Goal: Task Accomplishment & Management: Manage account settings

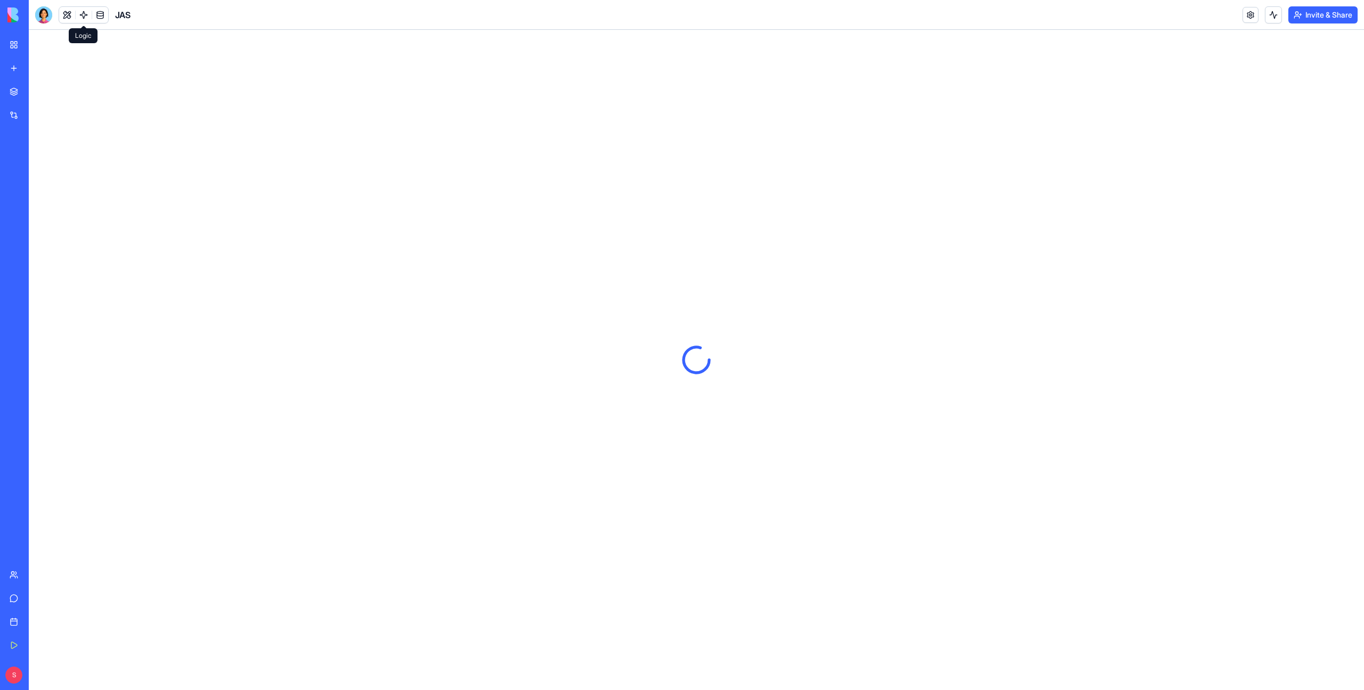
click at [78, 12] on link at bounding box center [84, 15] width 16 height 16
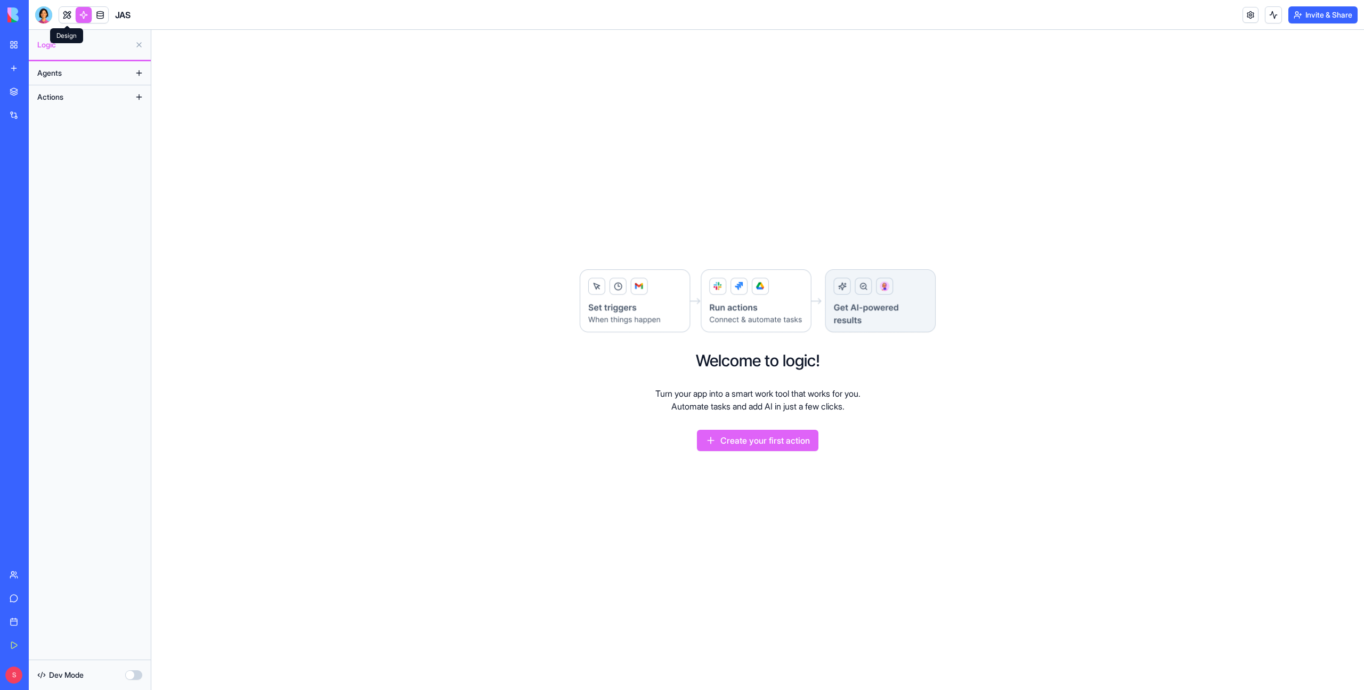
click at [67, 14] on link at bounding box center [67, 15] width 16 height 16
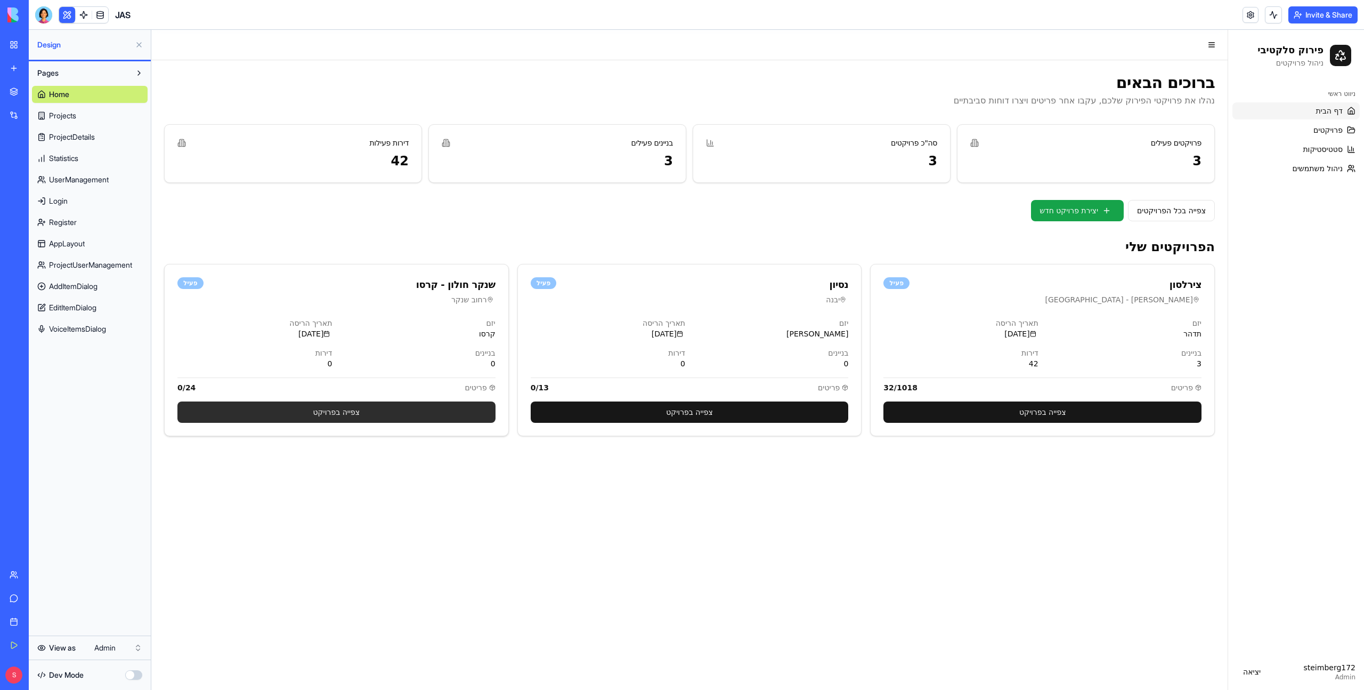
click at [377, 384] on link "צפייה בפרויקט" at bounding box center [336, 411] width 318 height 21
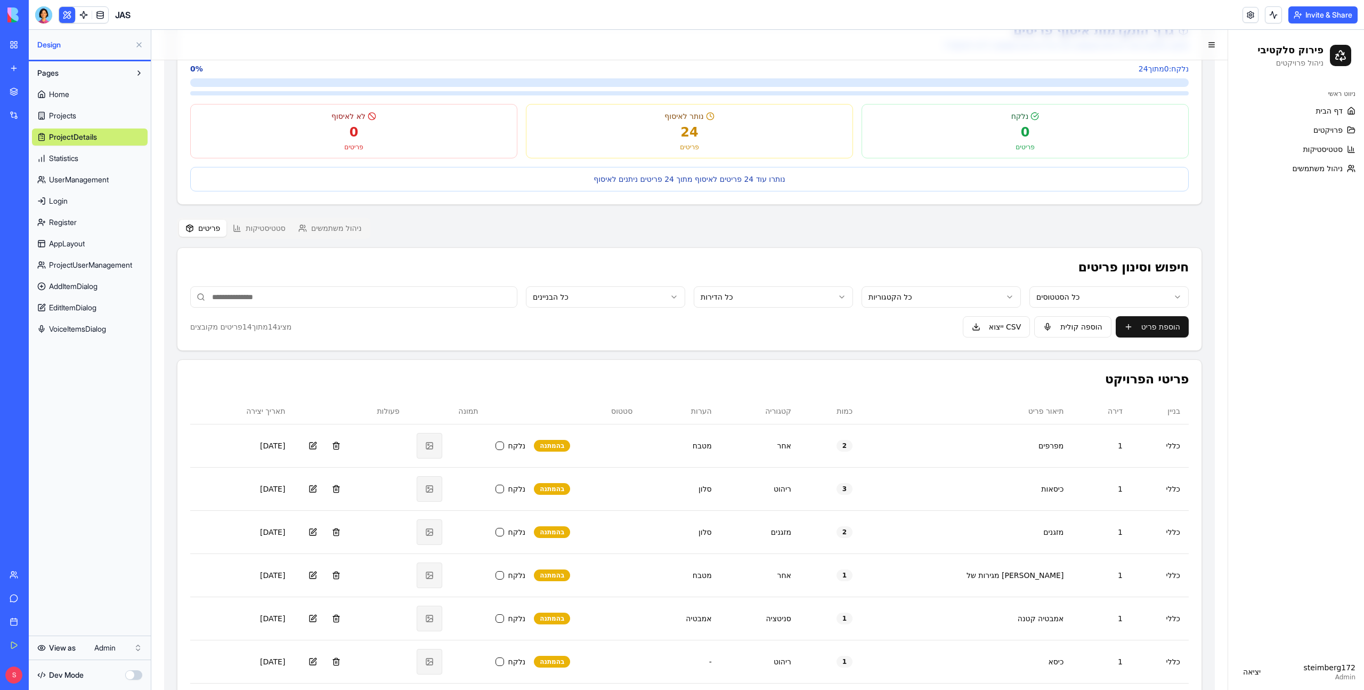
scroll to position [56, 0]
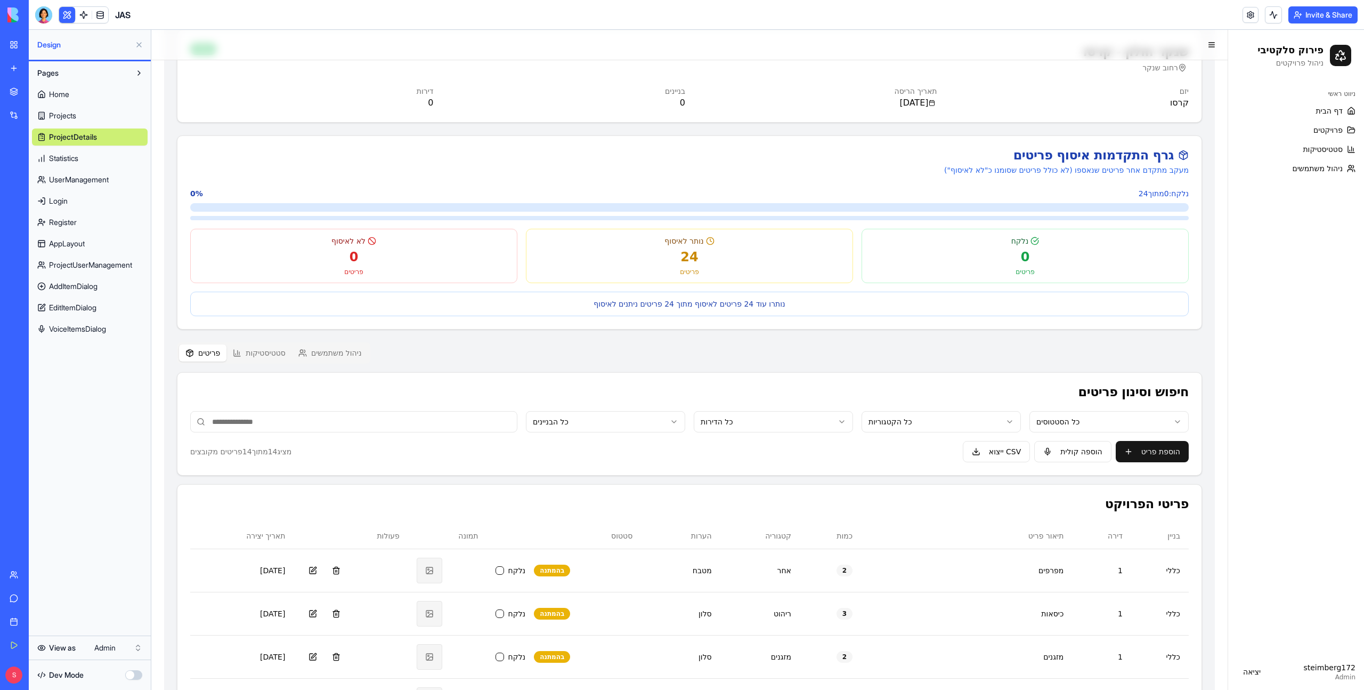
click at [330, 231] on div "[PERSON_NAME] חולון - קרסו רחוב [PERSON_NAME] פעיל [PERSON_NAME] תאריך הריסה [D…" at bounding box center [689, 598] width 1051 height 1162
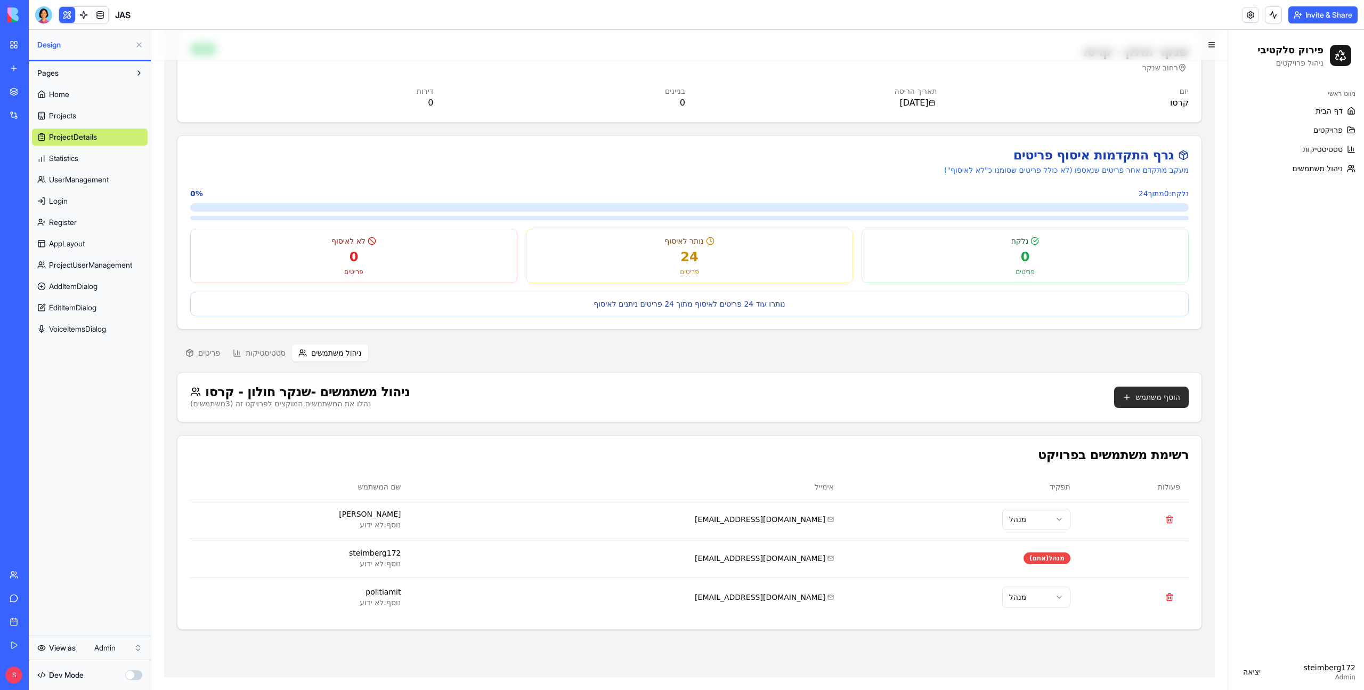
click at [720, 384] on button "הוסף משתמש" at bounding box center [1151, 396] width 75 height 21
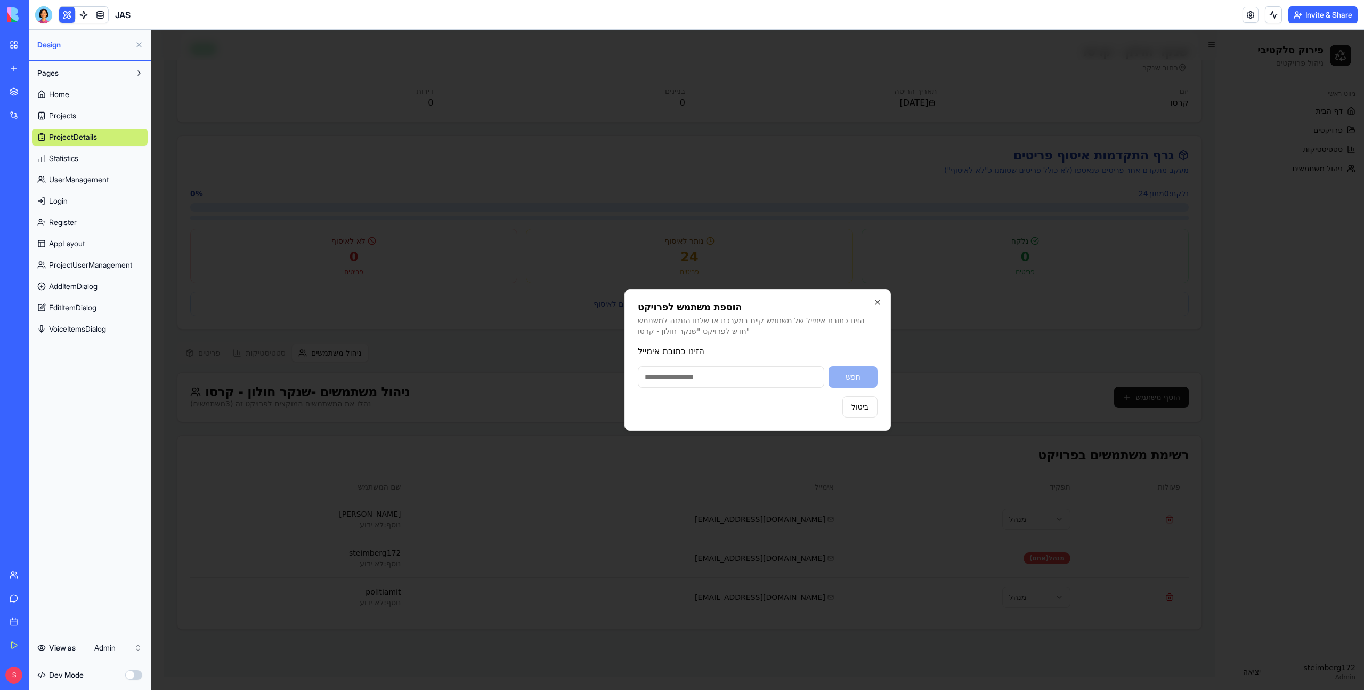
click at [683, 382] on input "הזינו כתובת אימייל" at bounding box center [731, 376] width 187 height 21
type input "**********"
click at [720, 378] on button "חפש" at bounding box center [853, 376] width 49 height 21
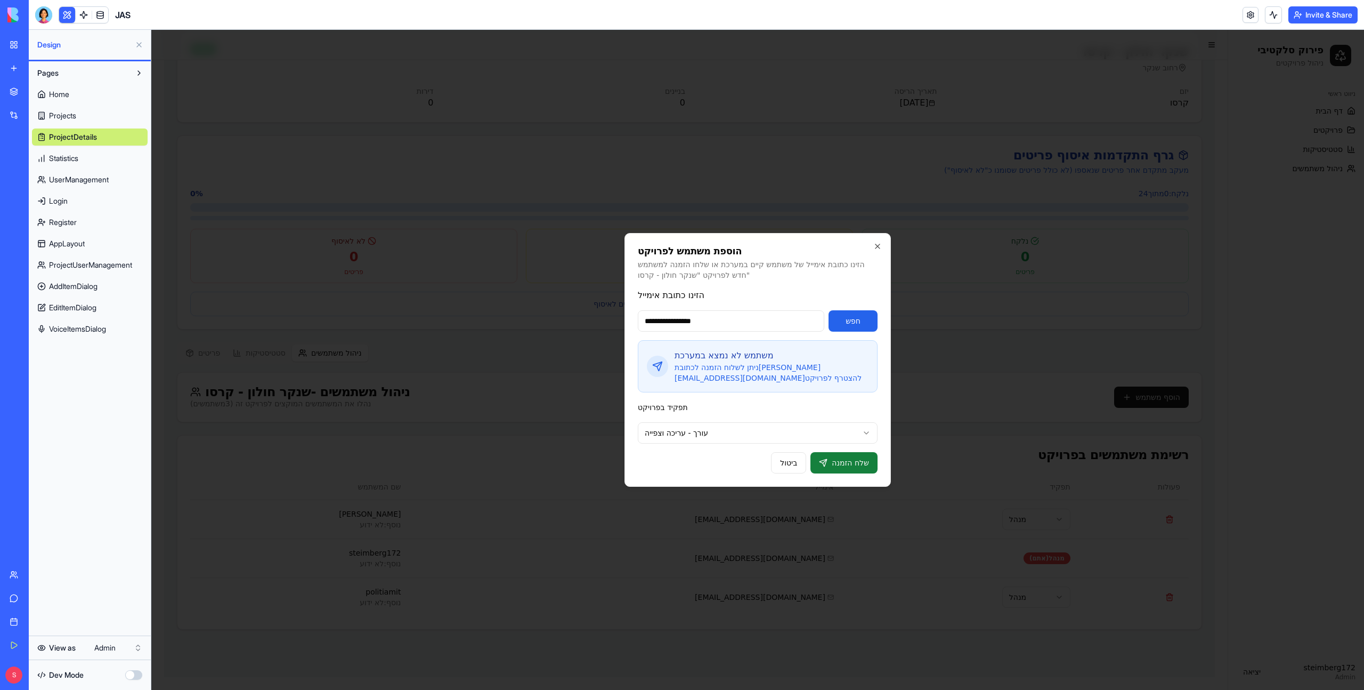
click at [720, 384] on button "שלח הזמנה" at bounding box center [843, 462] width 67 height 21
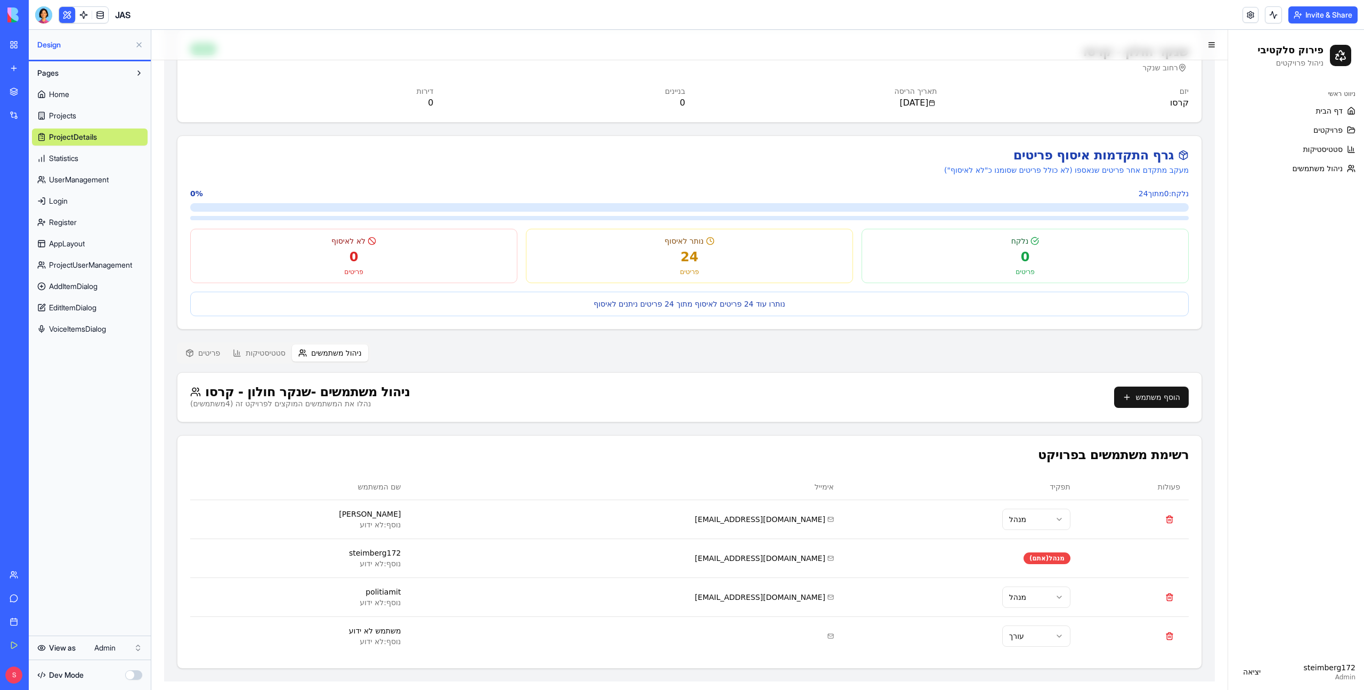
scroll to position [0, 0]
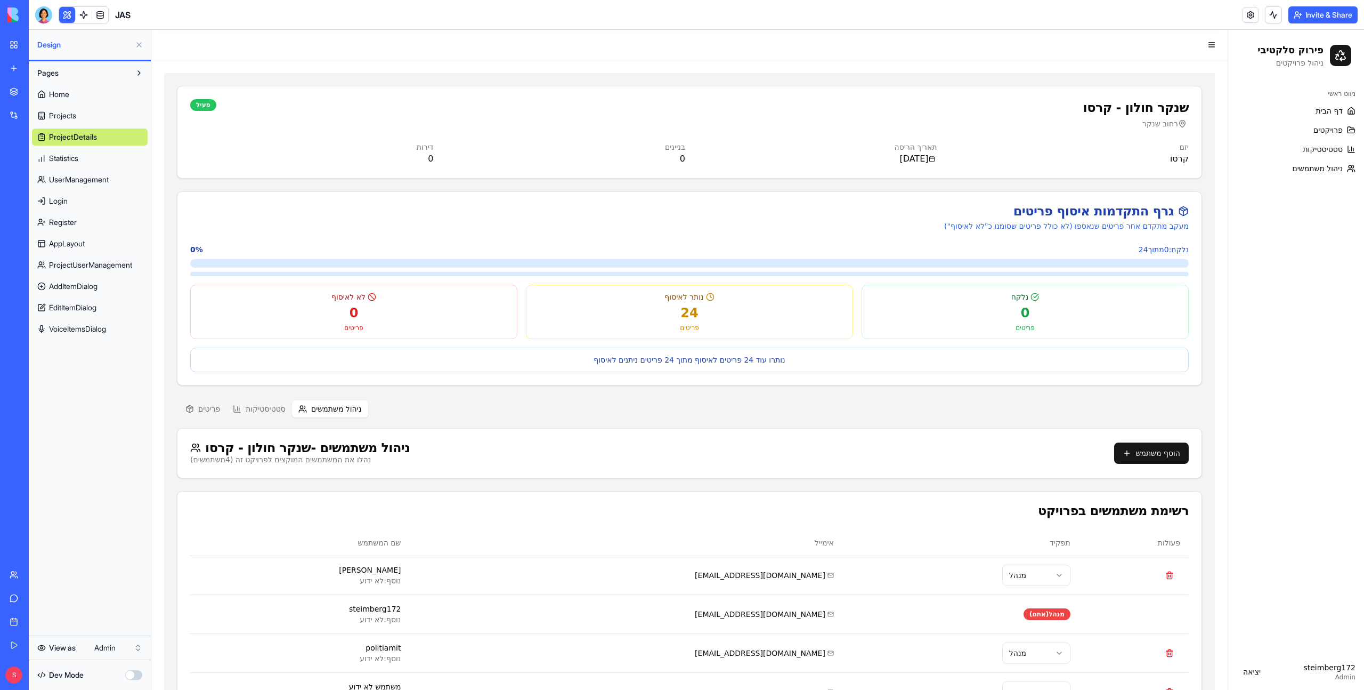
click at [720, 15] on button "Invite & Share" at bounding box center [1322, 14] width 69 height 17
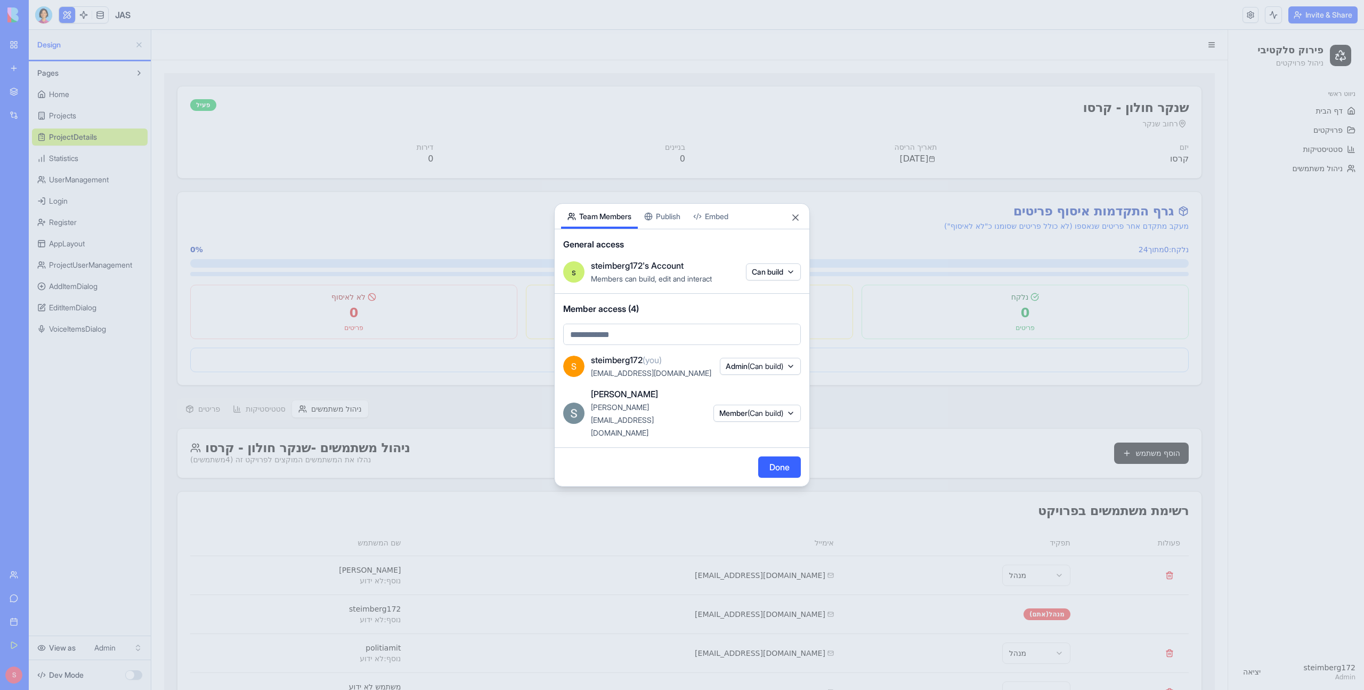
click at [677, 229] on div "Share App Team Members Publish Embed General access s steimberg172's Account Me…" at bounding box center [682, 344] width 256 height 283
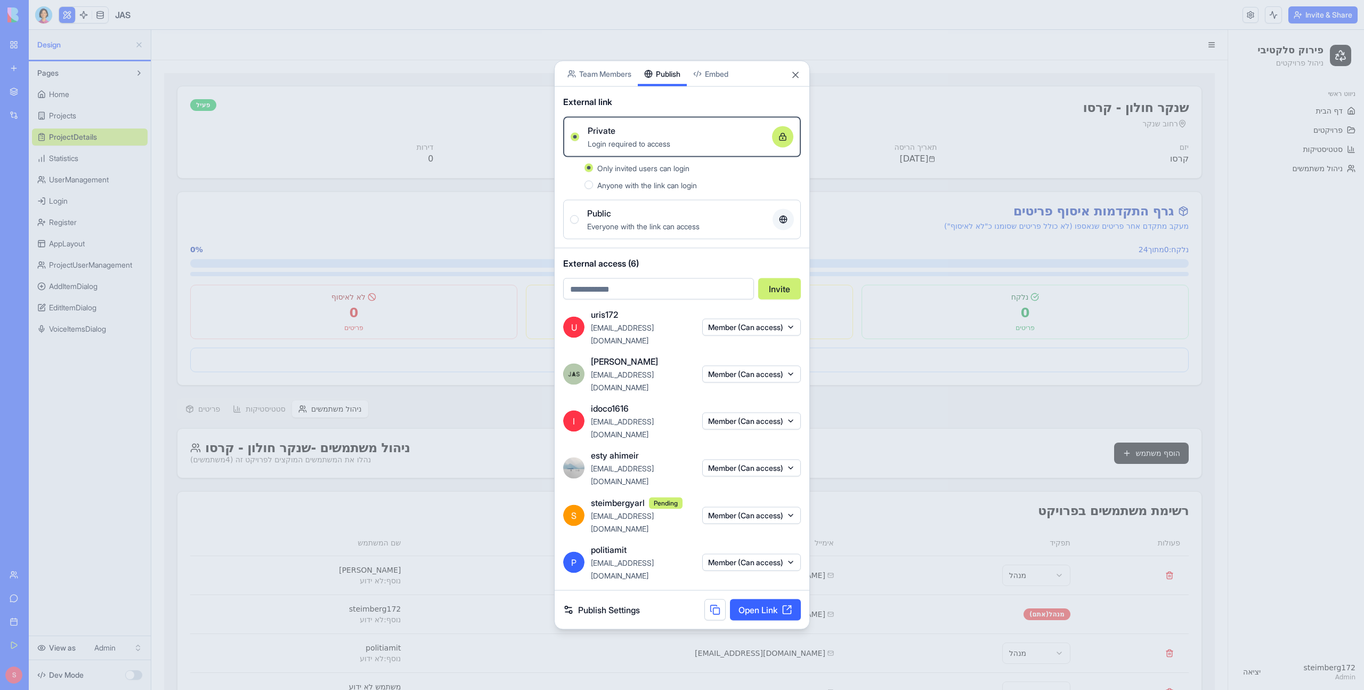
click at [720, 384] on link "Open Link" at bounding box center [765, 609] width 71 height 21
click at [720, 80] on button "Close" at bounding box center [795, 75] width 11 height 11
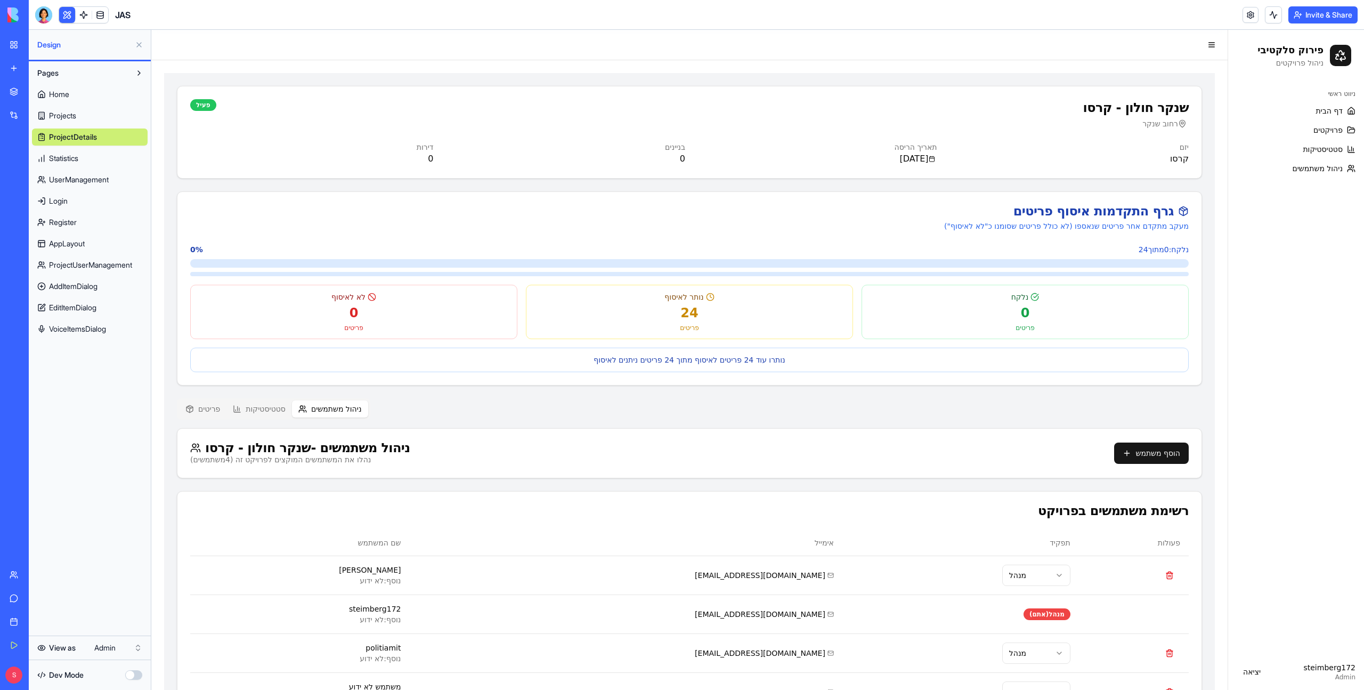
click at [331, 384] on button "ניהול משתמשים" at bounding box center [330, 408] width 76 height 17
click at [720, 384] on button "הוסף משתמש" at bounding box center [1151, 452] width 75 height 21
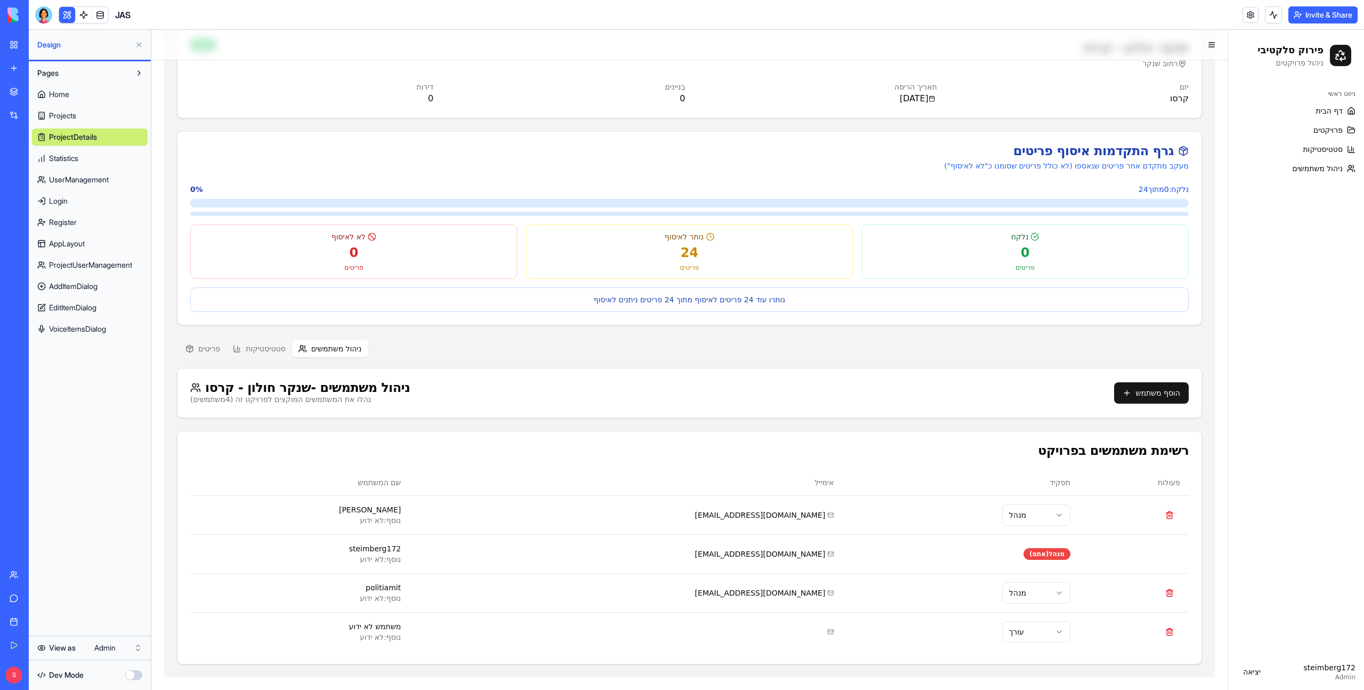
click at [720, 384] on div "ניהול משתמשים - [PERSON_NAME] חולון - קרסו נהלו את המשתמשים המוקצים לפרויקט זה …" at bounding box center [689, 392] width 1024 height 49
click at [720, 384] on button "הוסף משתמש" at bounding box center [1151, 392] width 75 height 21
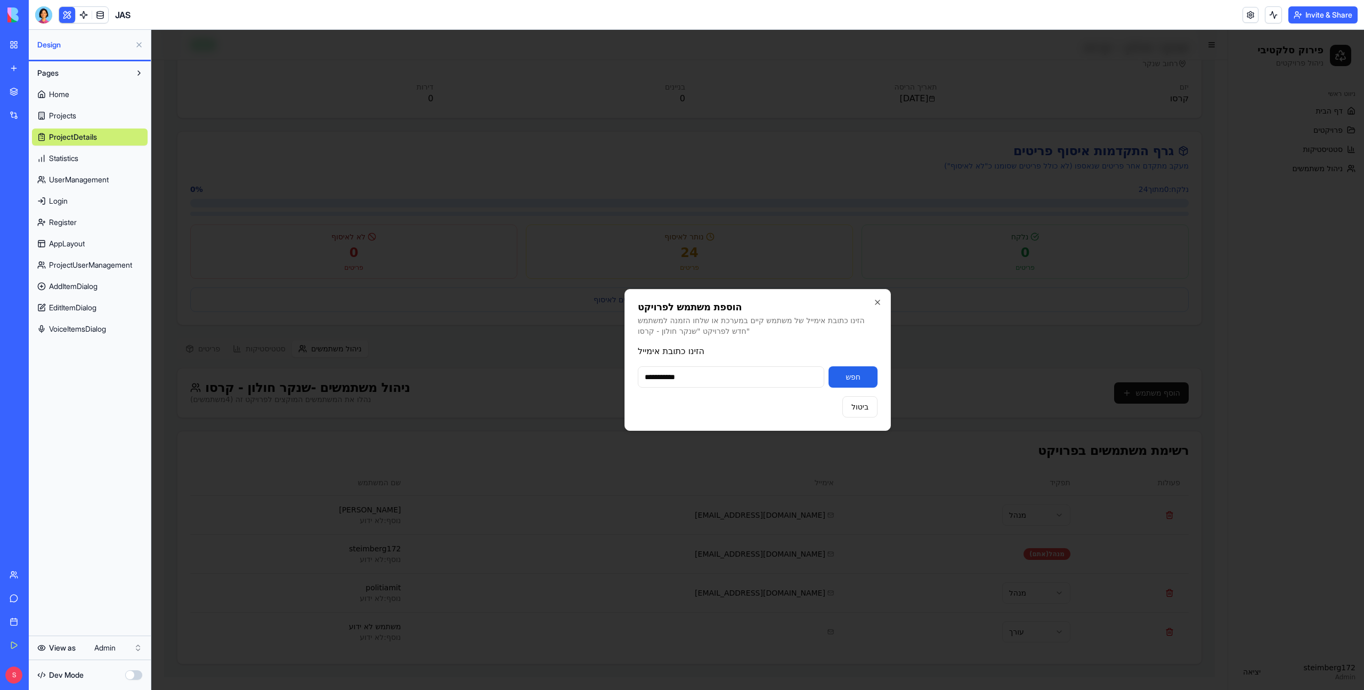
type input "**********"
click at [720, 379] on button "חפש" at bounding box center [853, 376] width 49 height 21
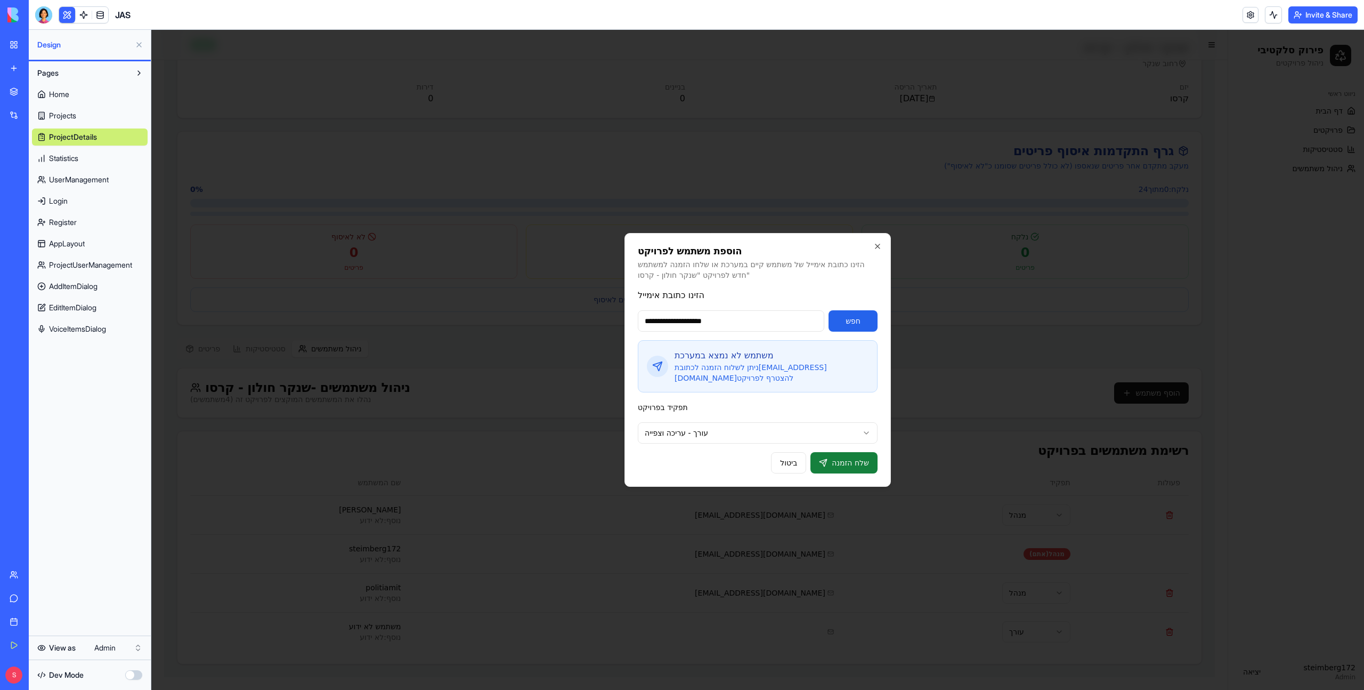
click at [720, 384] on button "שלח הזמנה" at bounding box center [843, 462] width 67 height 21
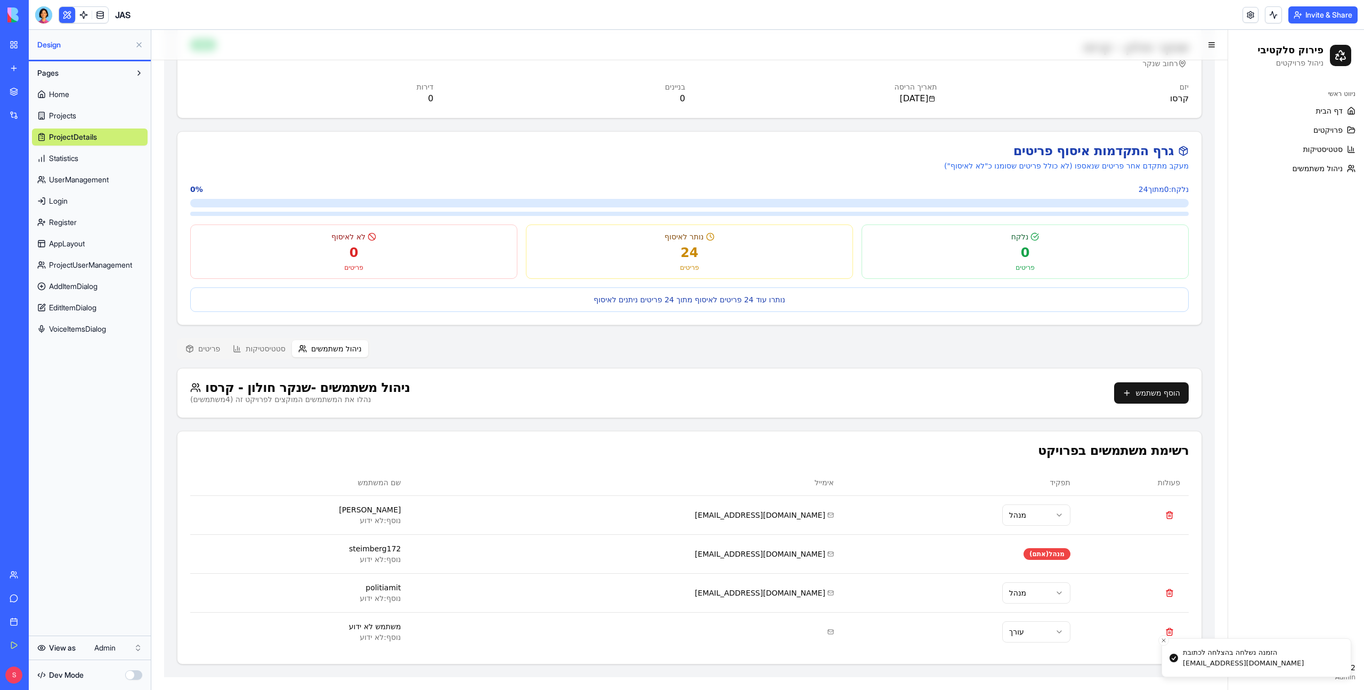
click at [720, 17] on button "Invite & Share" at bounding box center [1322, 14] width 69 height 17
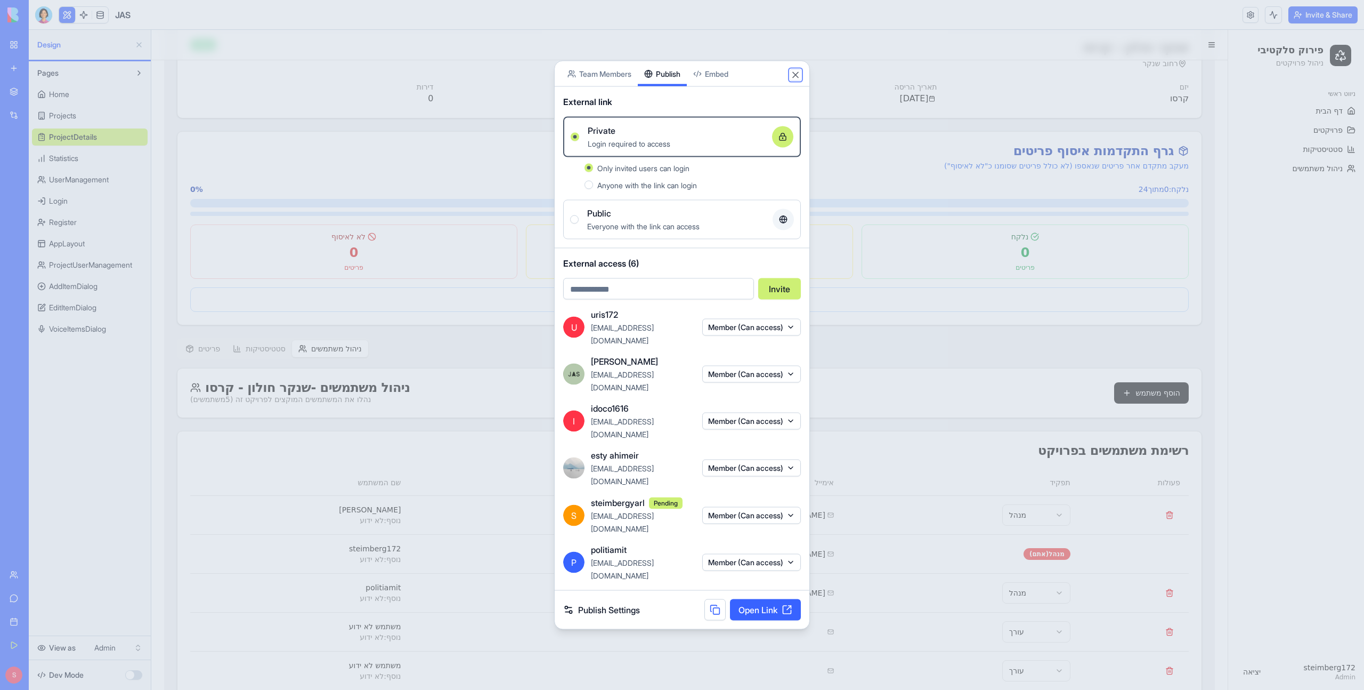
click at [720, 80] on button "Close" at bounding box center [795, 75] width 11 height 11
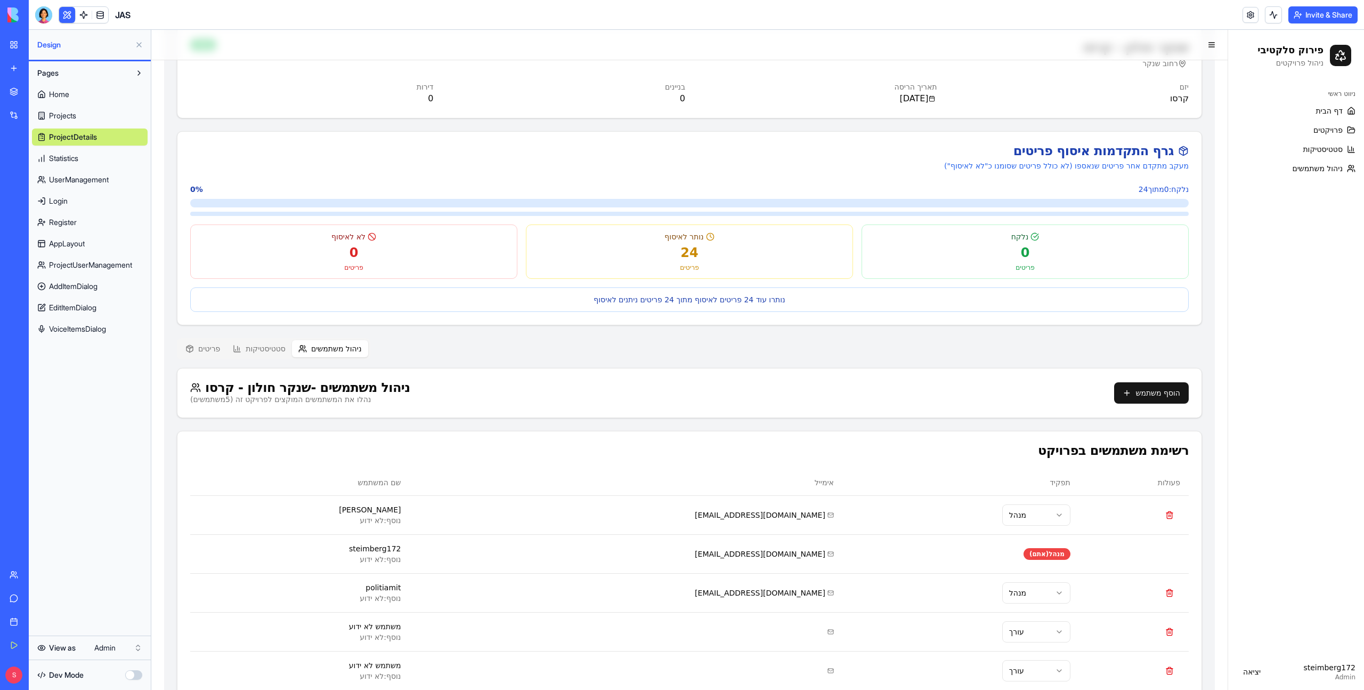
scroll to position [99, 0]
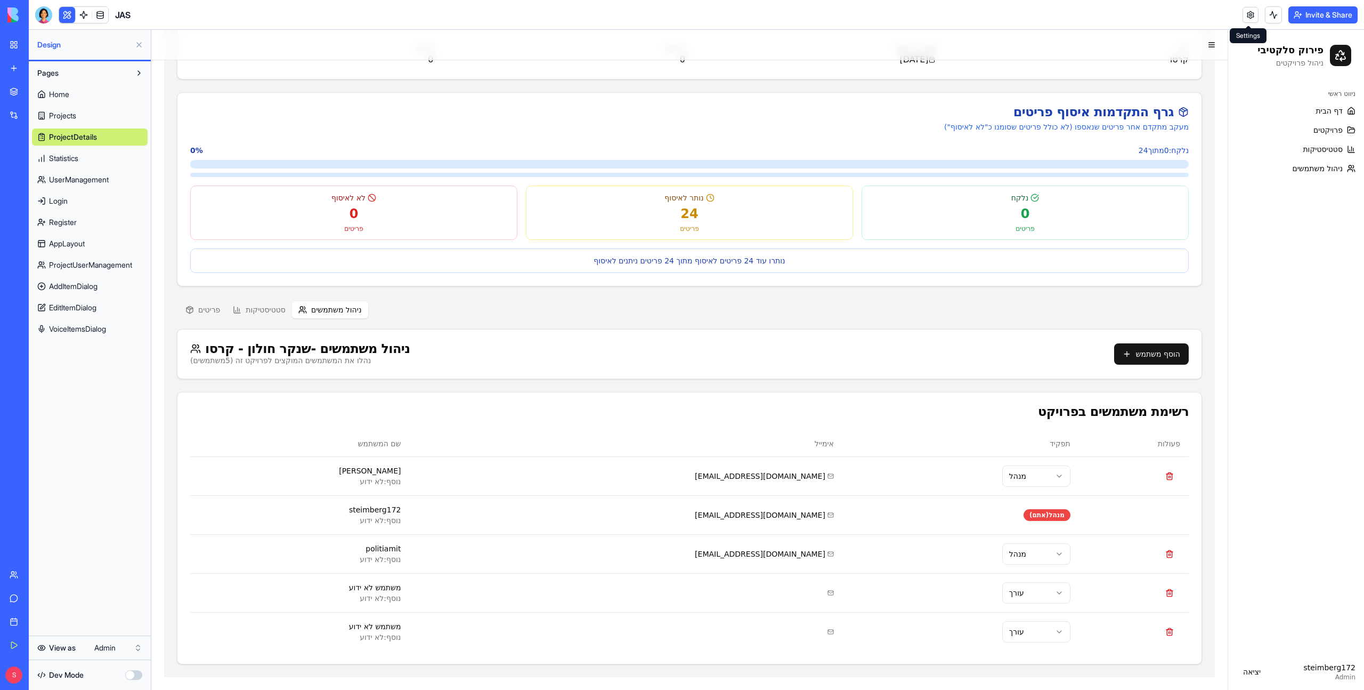
click at [720, 15] on link at bounding box center [1251, 15] width 16 height 16
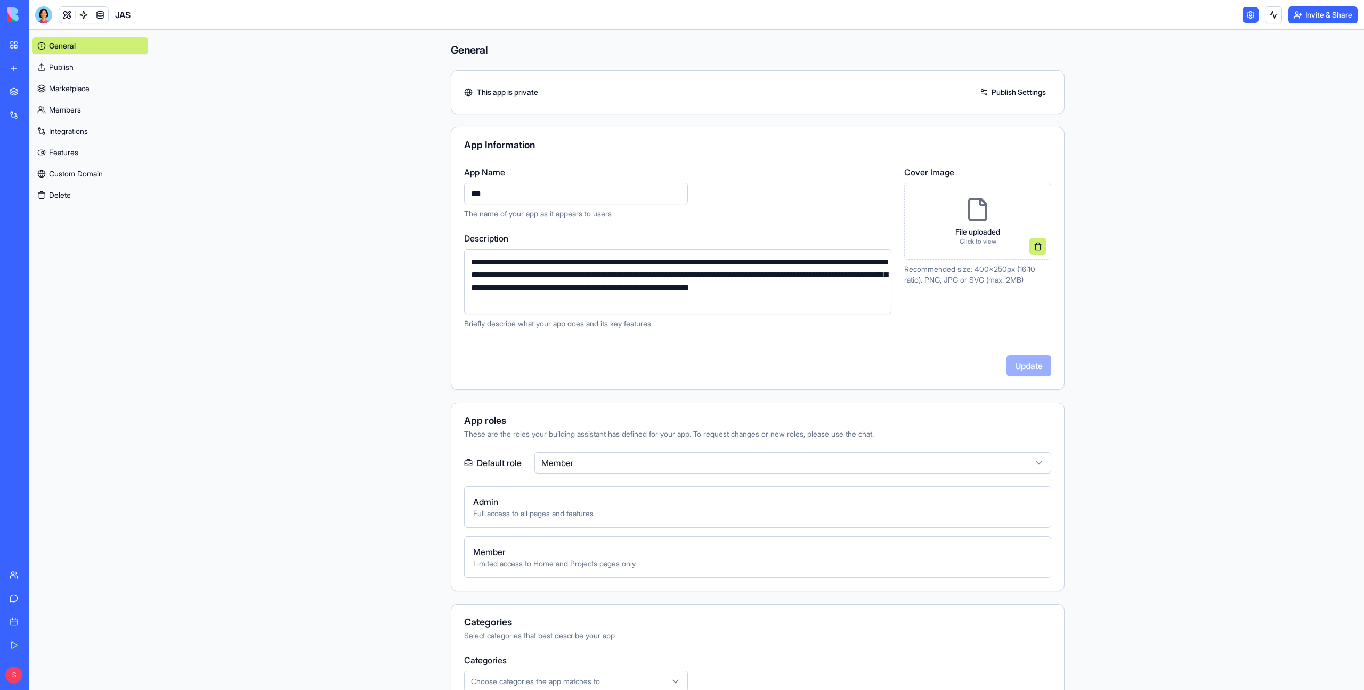
click at [64, 114] on link "Members" at bounding box center [90, 109] width 116 height 17
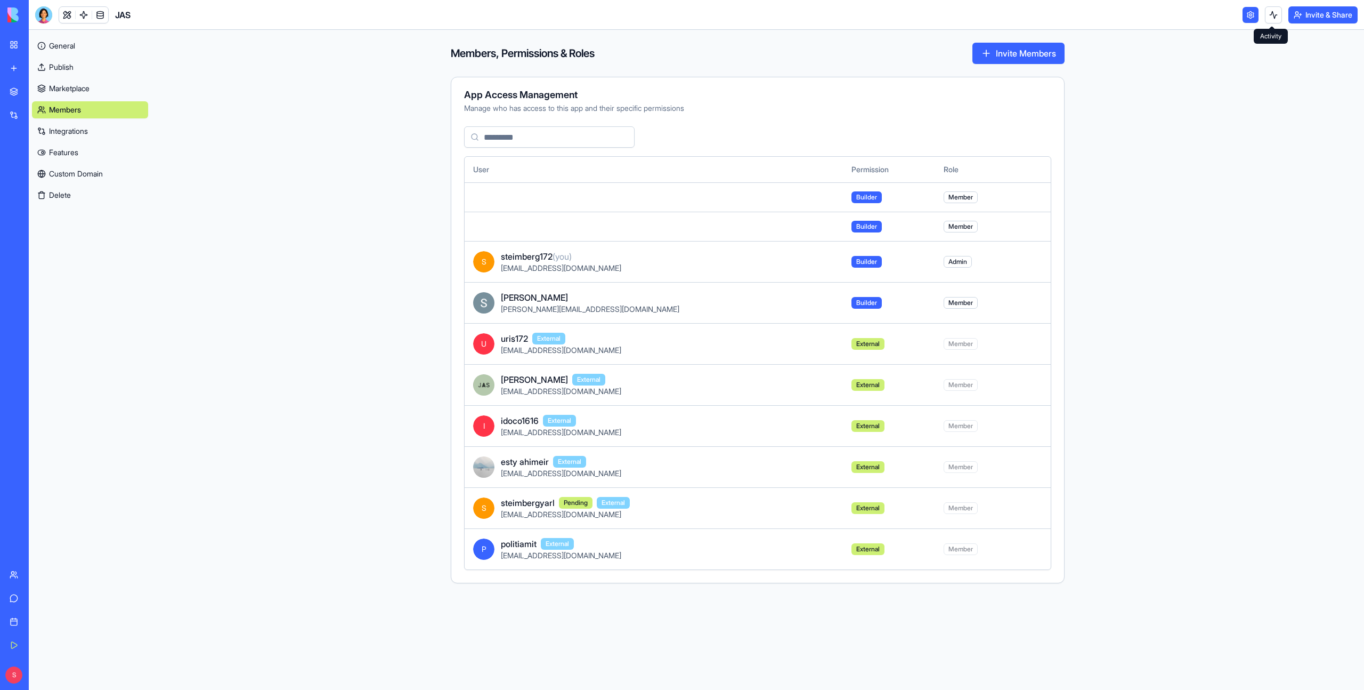
click at [720, 21] on button "Invite & Share" at bounding box center [1322, 14] width 69 height 17
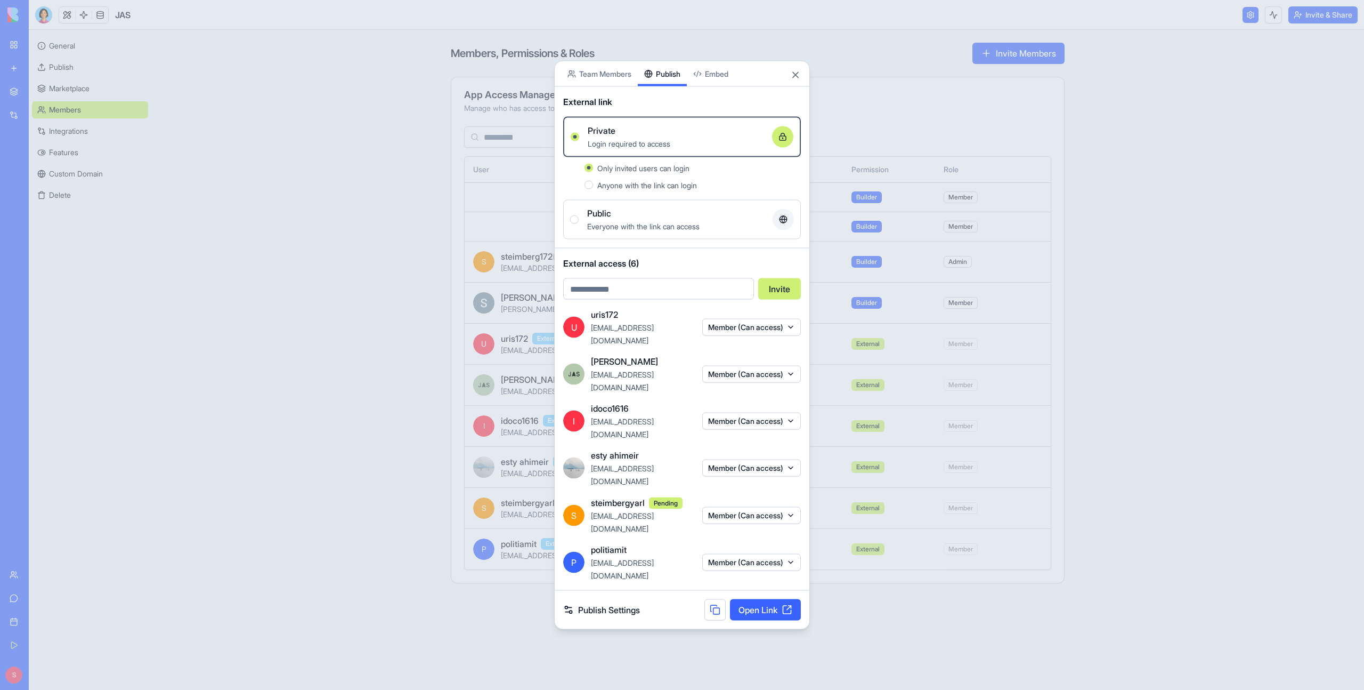
click at [707, 384] on button at bounding box center [714, 609] width 21 height 21
click at [576, 224] on button "Public Everyone with the link can access" at bounding box center [574, 219] width 9 height 9
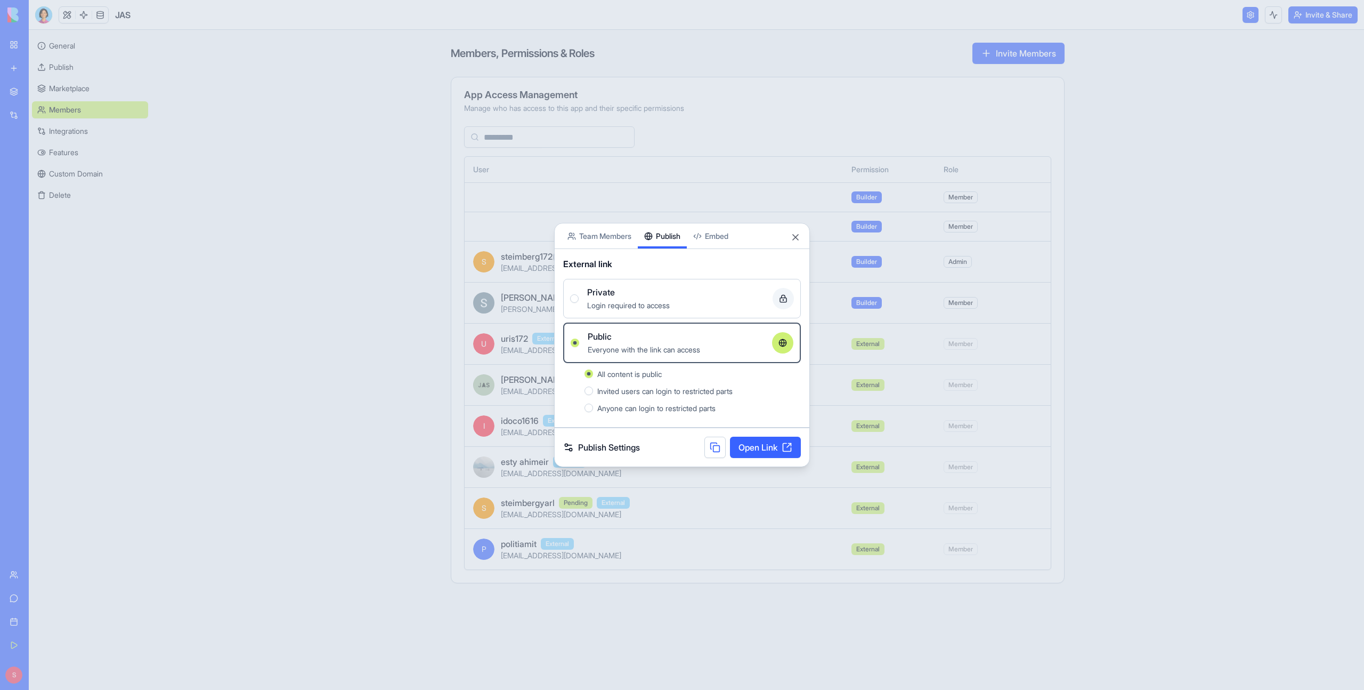
click at [577, 295] on div at bounding box center [574, 298] width 9 height 9
click at [577, 295] on button "Private Login required to access" at bounding box center [574, 298] width 9 height 9
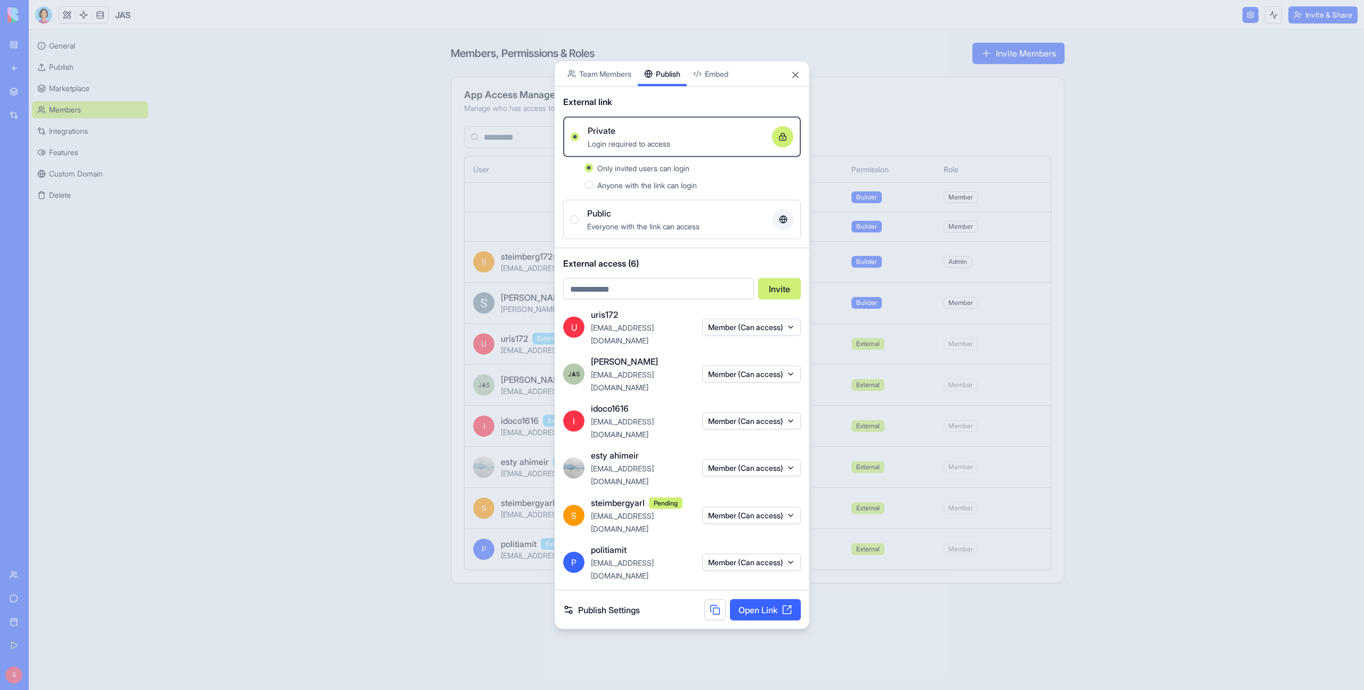
click at [586, 196] on div "Only invited users can login Anyone with the link can login" at bounding box center [682, 176] width 238 height 38
click at [590, 189] on button "Anyone with the link can login" at bounding box center [589, 185] width 9 height 9
click at [714, 384] on button at bounding box center [714, 609] width 21 height 21
click at [720, 80] on button "Close" at bounding box center [795, 75] width 11 height 11
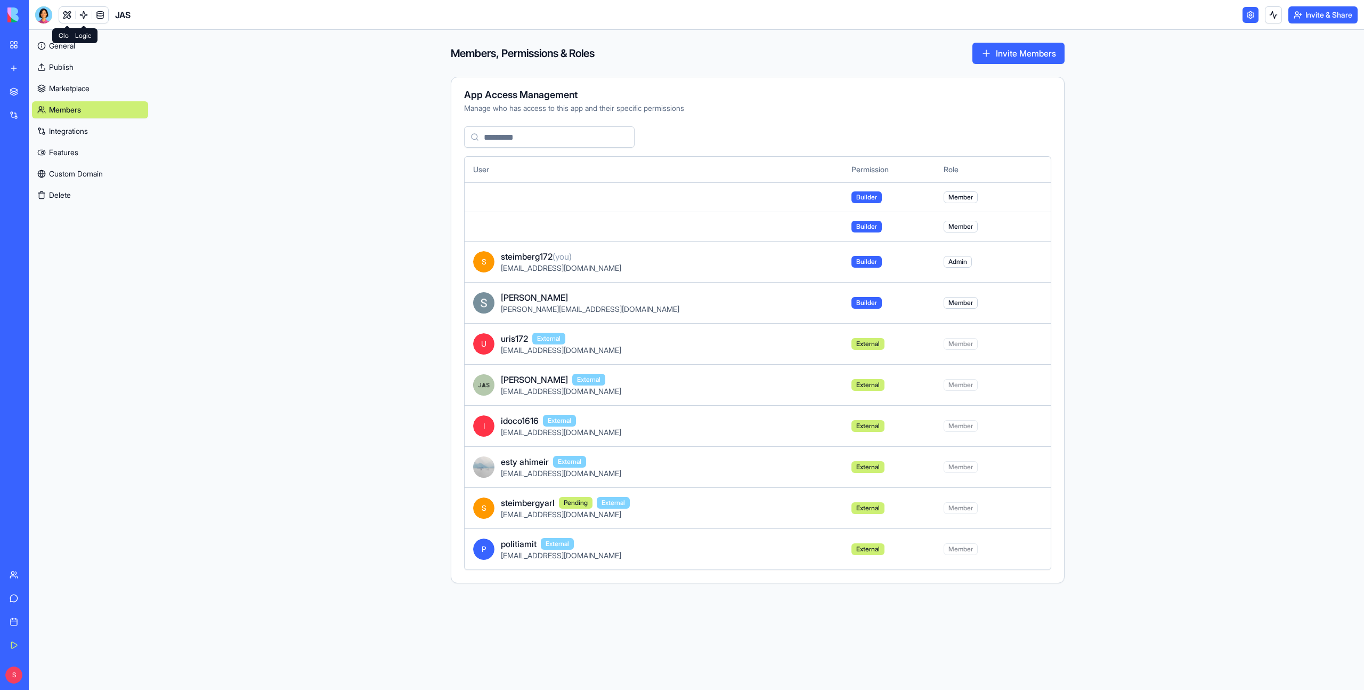
click at [83, 15] on link at bounding box center [84, 15] width 16 height 16
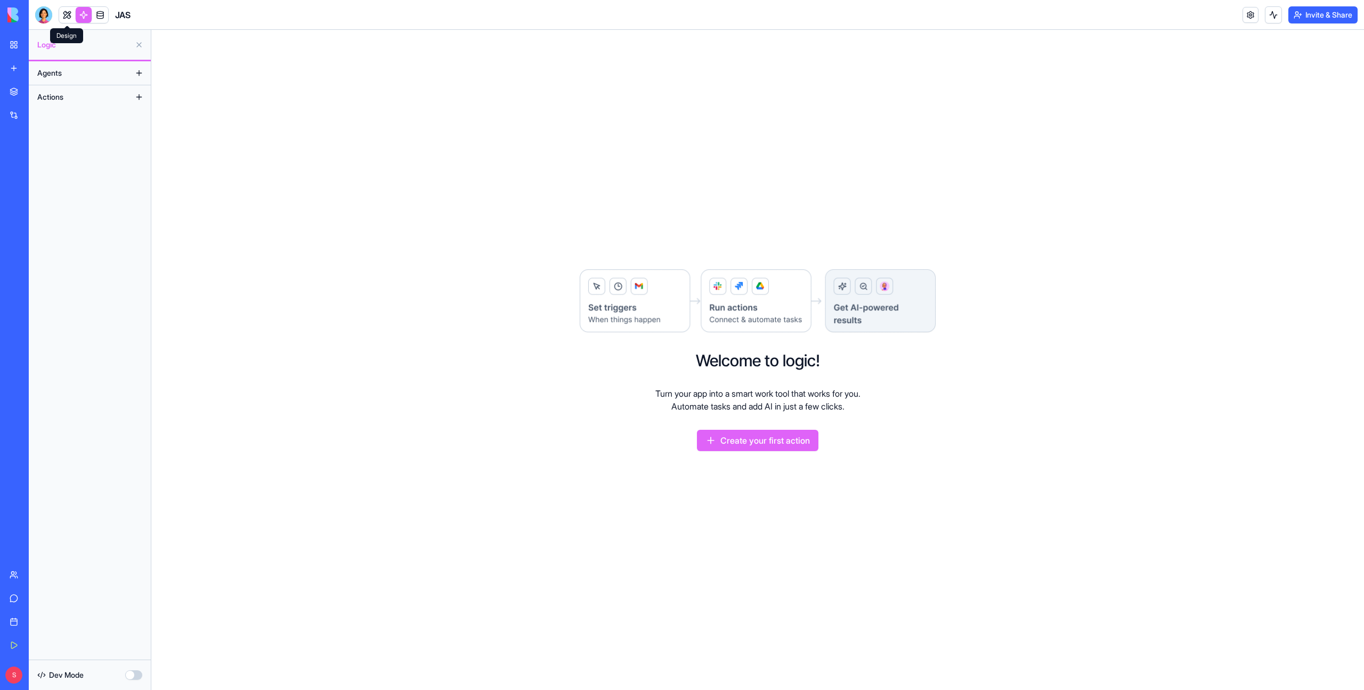
click at [66, 13] on link at bounding box center [67, 15] width 16 height 16
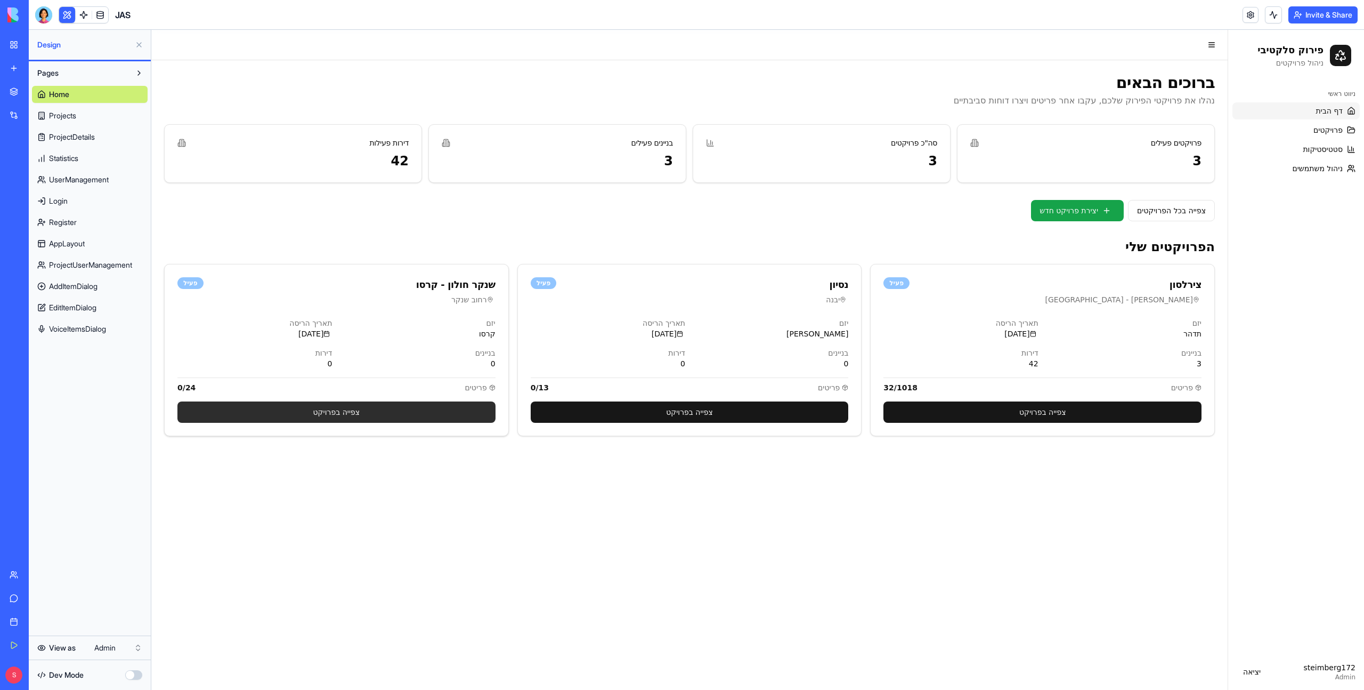
click at [369, 384] on link "צפייה בפרויקט" at bounding box center [336, 411] width 318 height 21
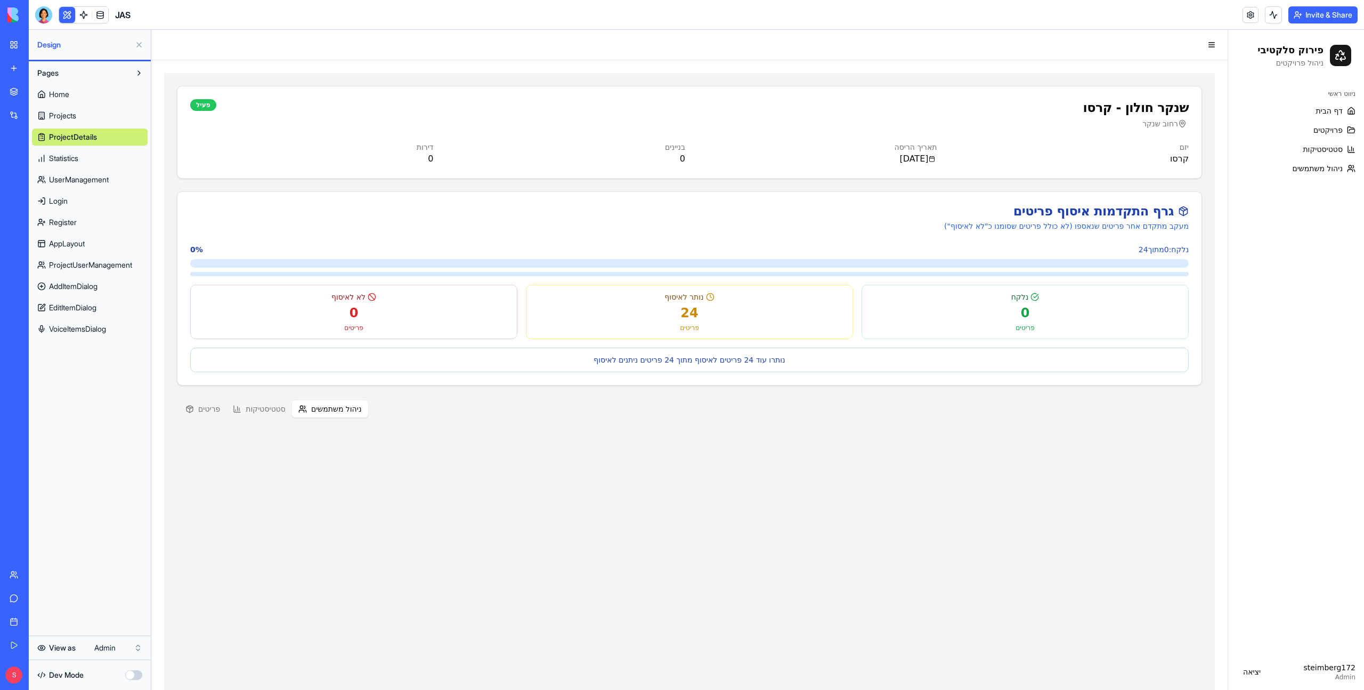
click at [335, 384] on button "ניהול משתמשים" at bounding box center [330, 408] width 76 height 17
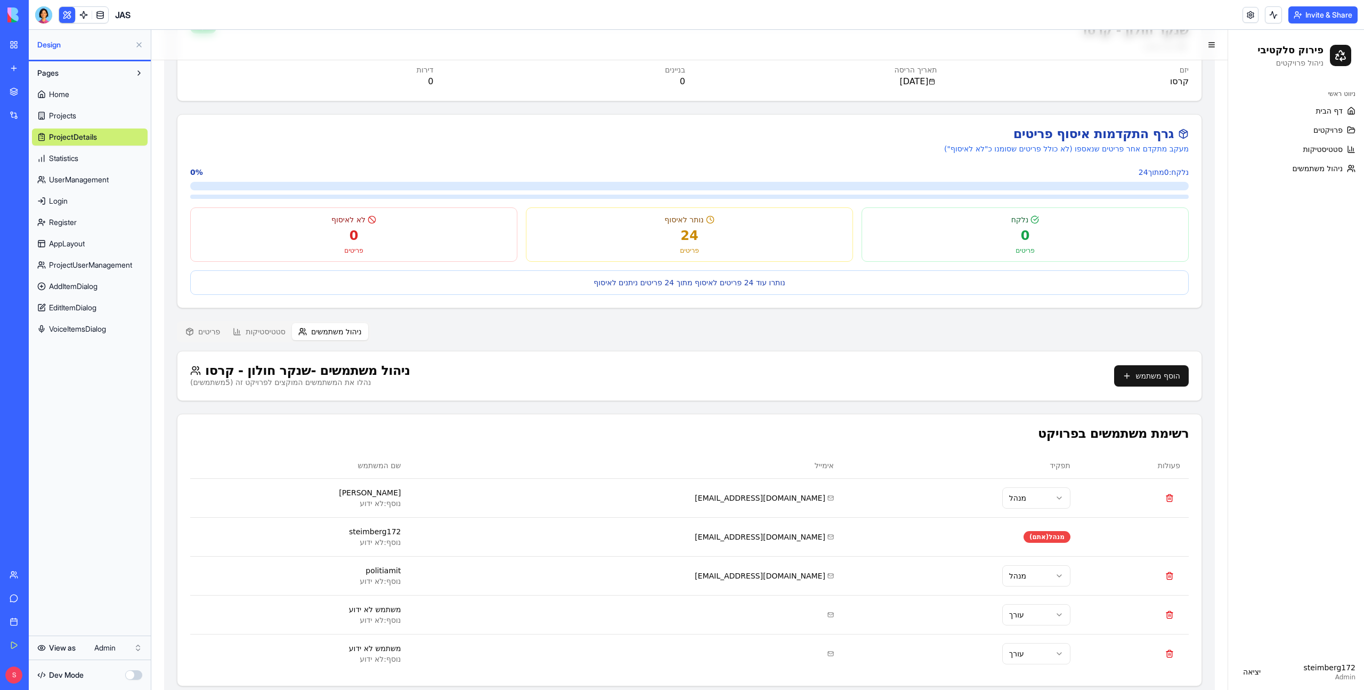
scroll to position [99, 0]
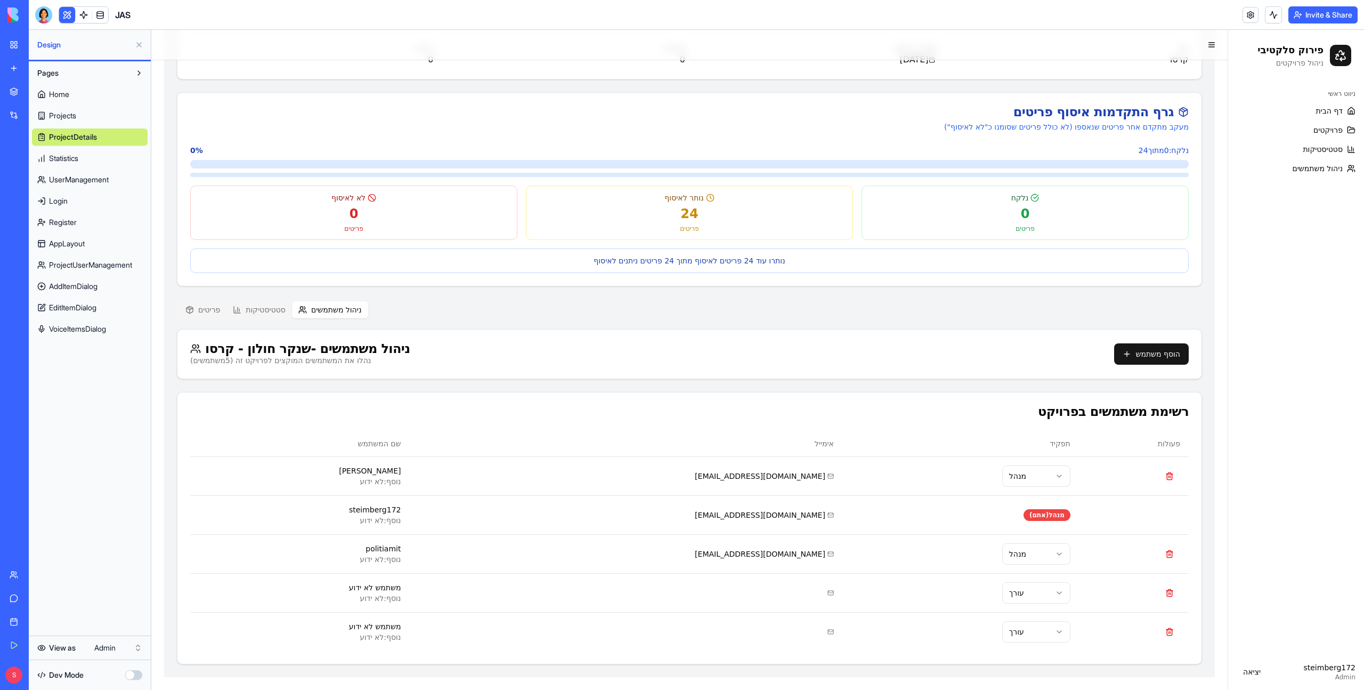
click at [341, 310] on button "ניהול משתמשים" at bounding box center [330, 309] width 76 height 17
click at [720, 357] on button "הוסף משתמש" at bounding box center [1151, 353] width 75 height 21
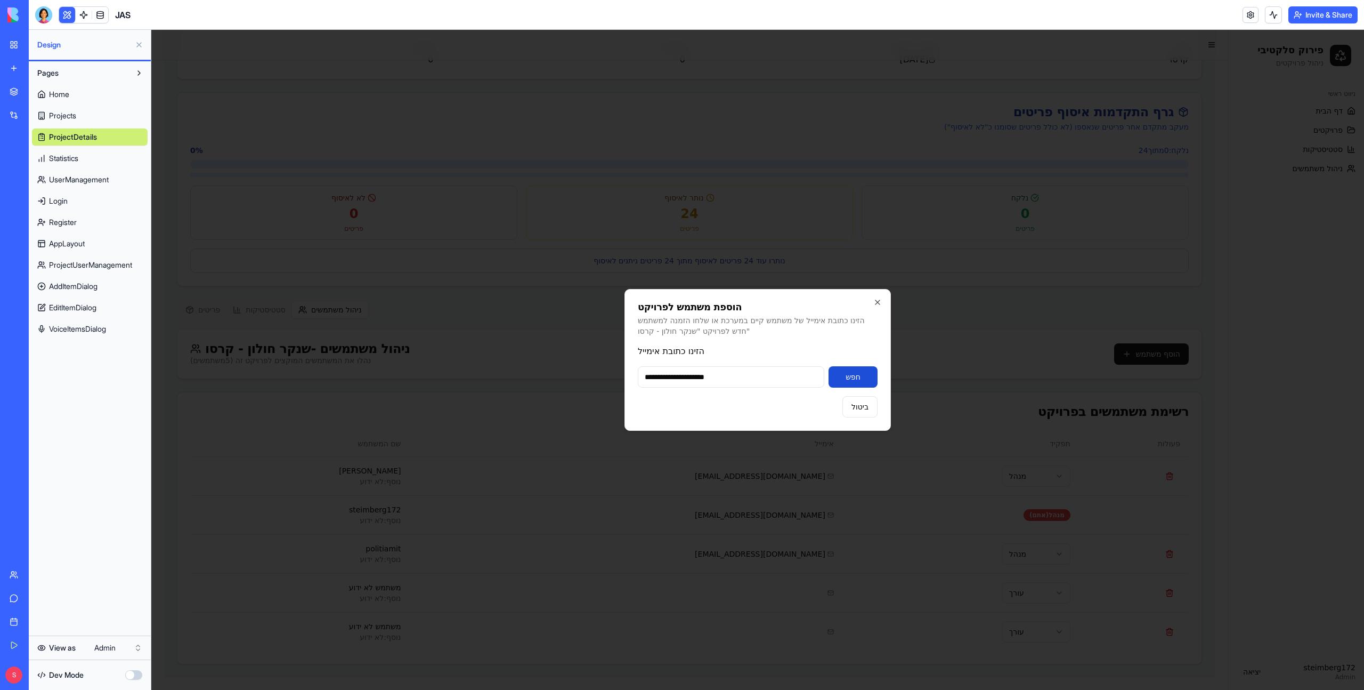
type input "**********"
click at [720, 381] on button "חפש" at bounding box center [853, 376] width 49 height 21
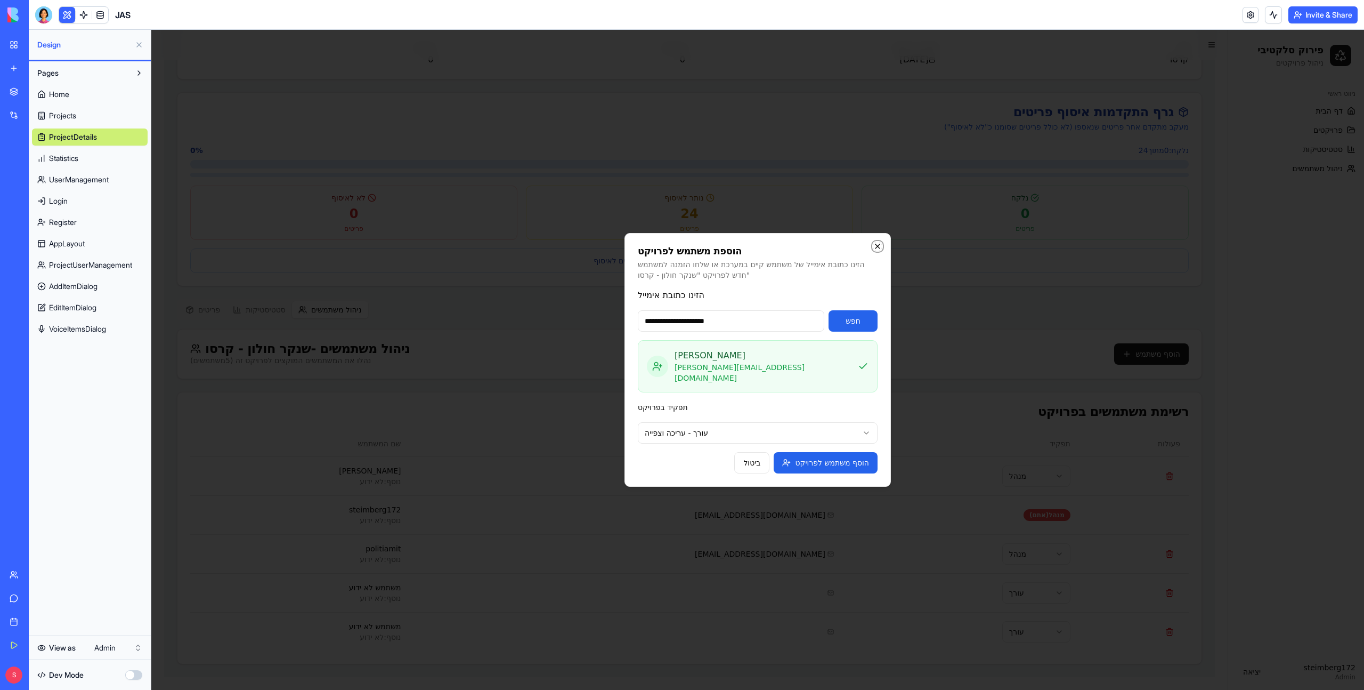
click at [720, 250] on icon "button" at bounding box center [877, 246] width 9 height 9
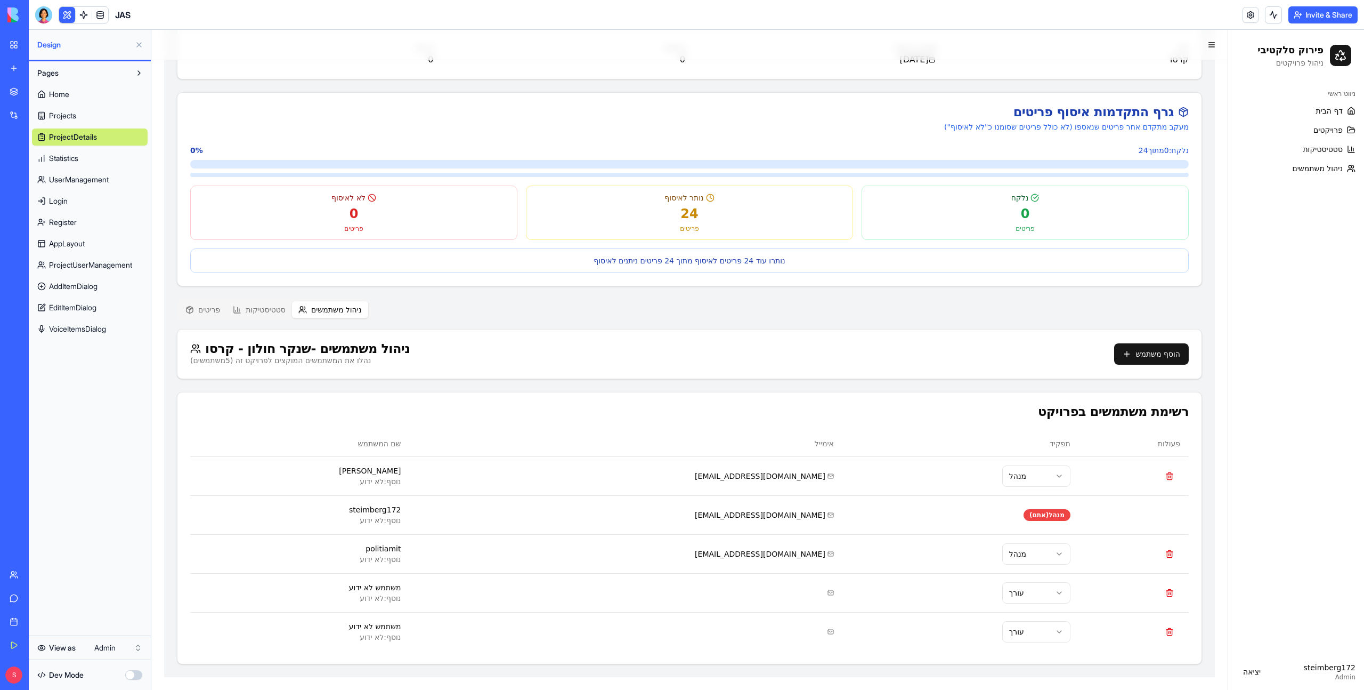
scroll to position [0, 0]
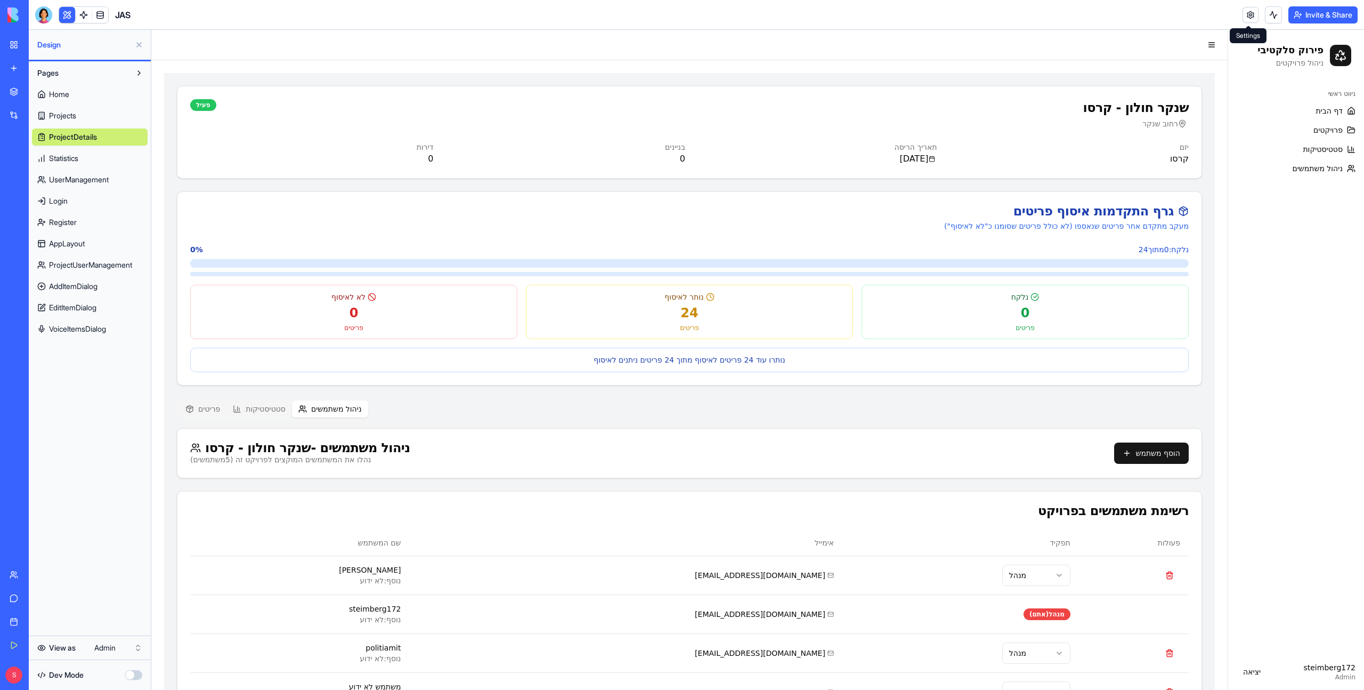
click at [720, 17] on link at bounding box center [1251, 15] width 16 height 16
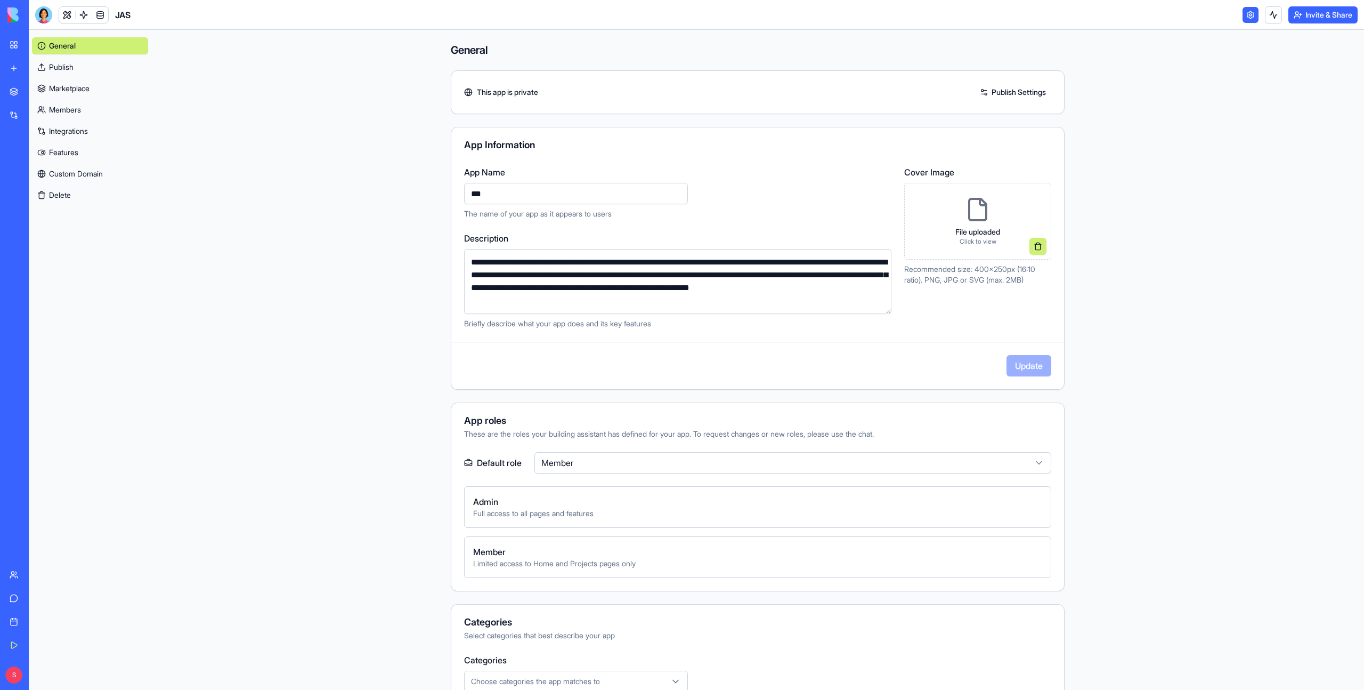
scroll to position [186, 0]
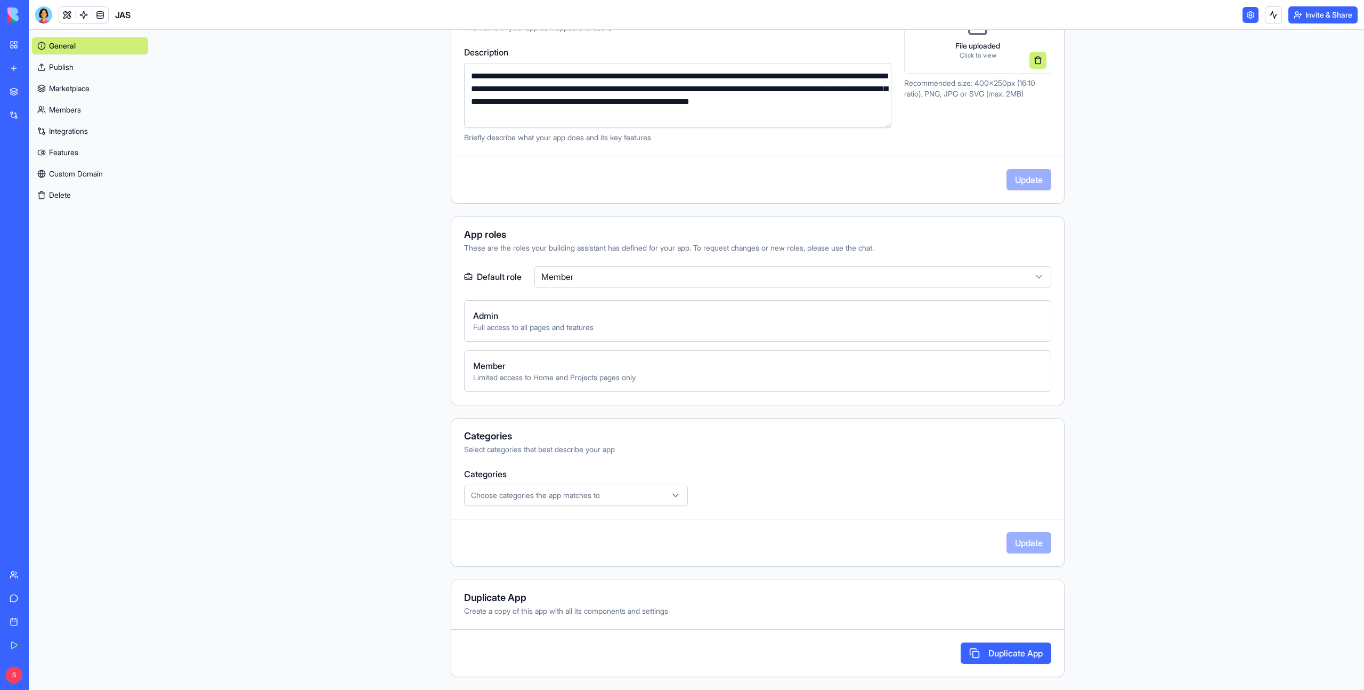
click at [720, 18] on link at bounding box center [1251, 15] width 16 height 16
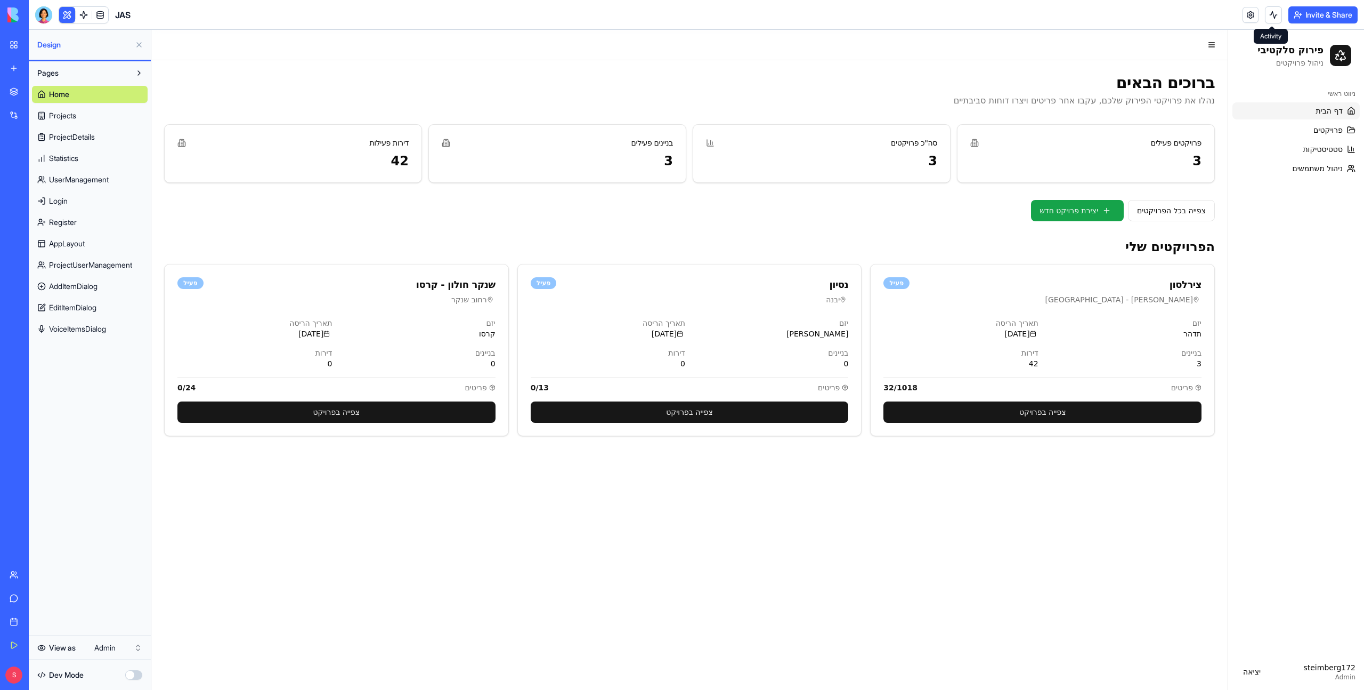
click at [720, 18] on link at bounding box center [1251, 15] width 16 height 16
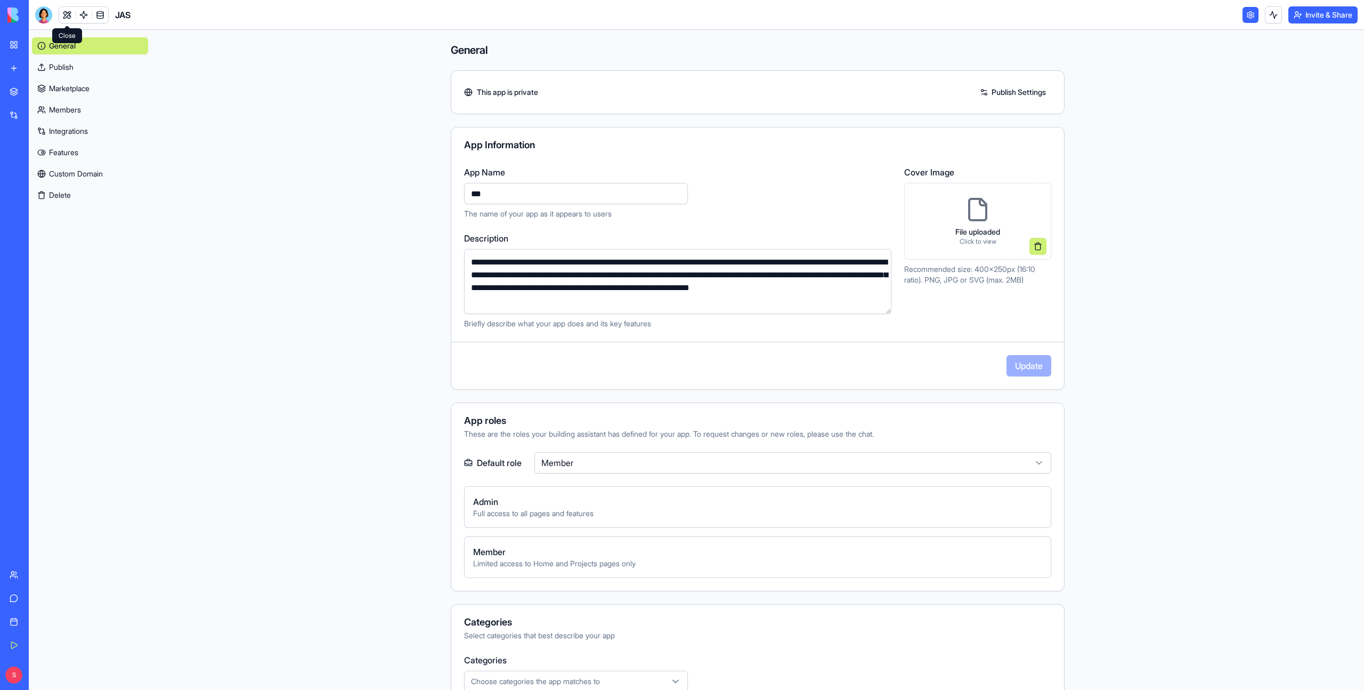
click at [69, 15] on link at bounding box center [67, 15] width 16 height 16
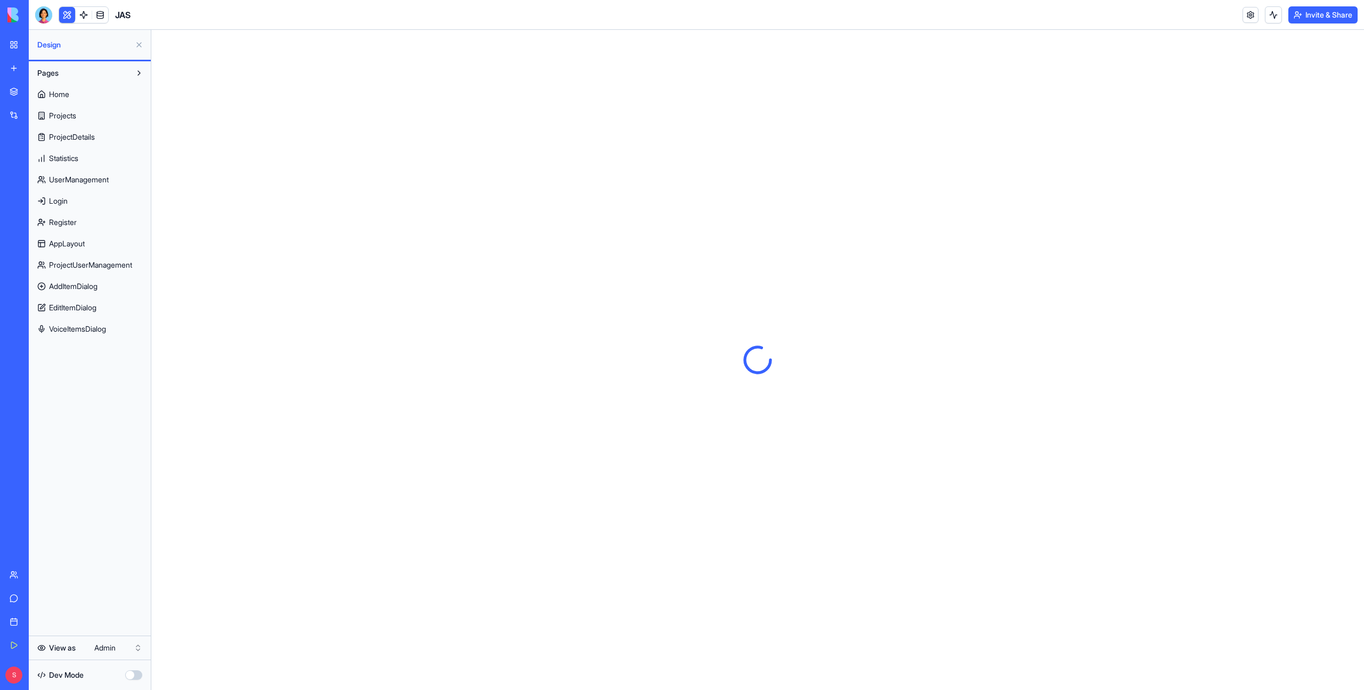
click at [720, 23] on header "JAS Invite & Share" at bounding box center [696, 15] width 1335 height 30
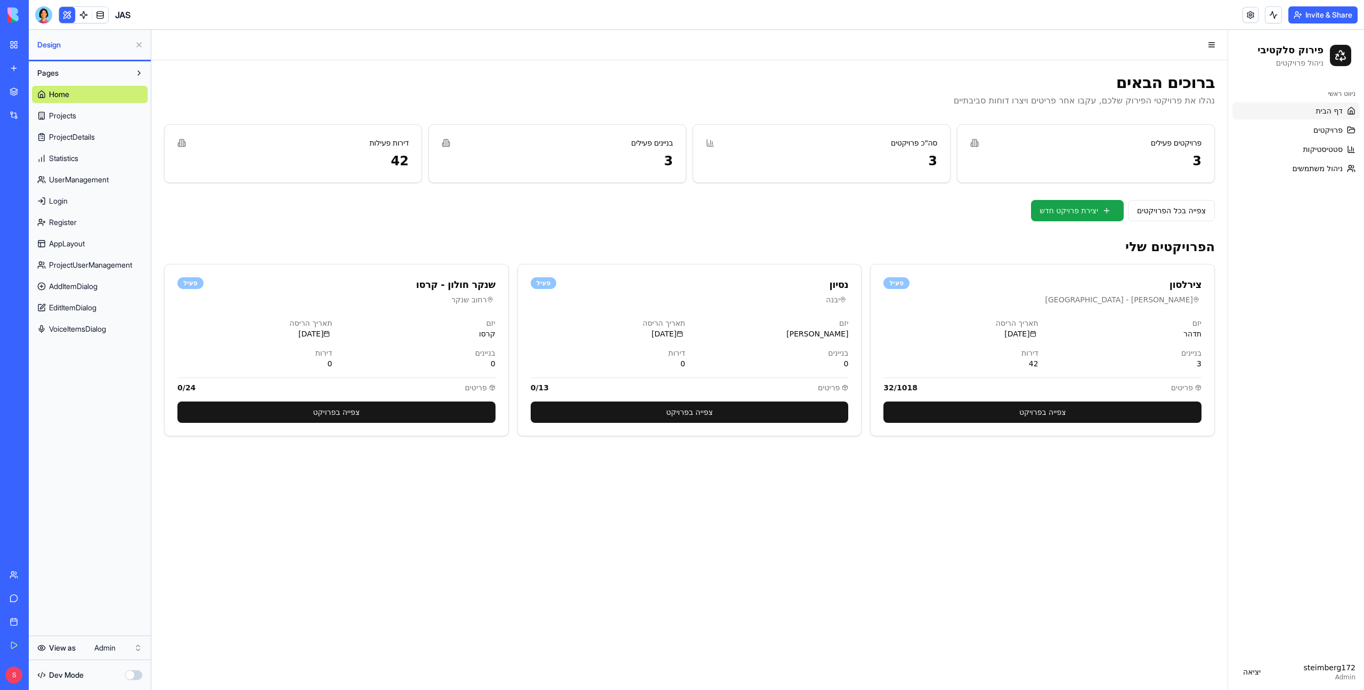
click at [720, 18] on button "Invite & Share" at bounding box center [1322, 14] width 69 height 17
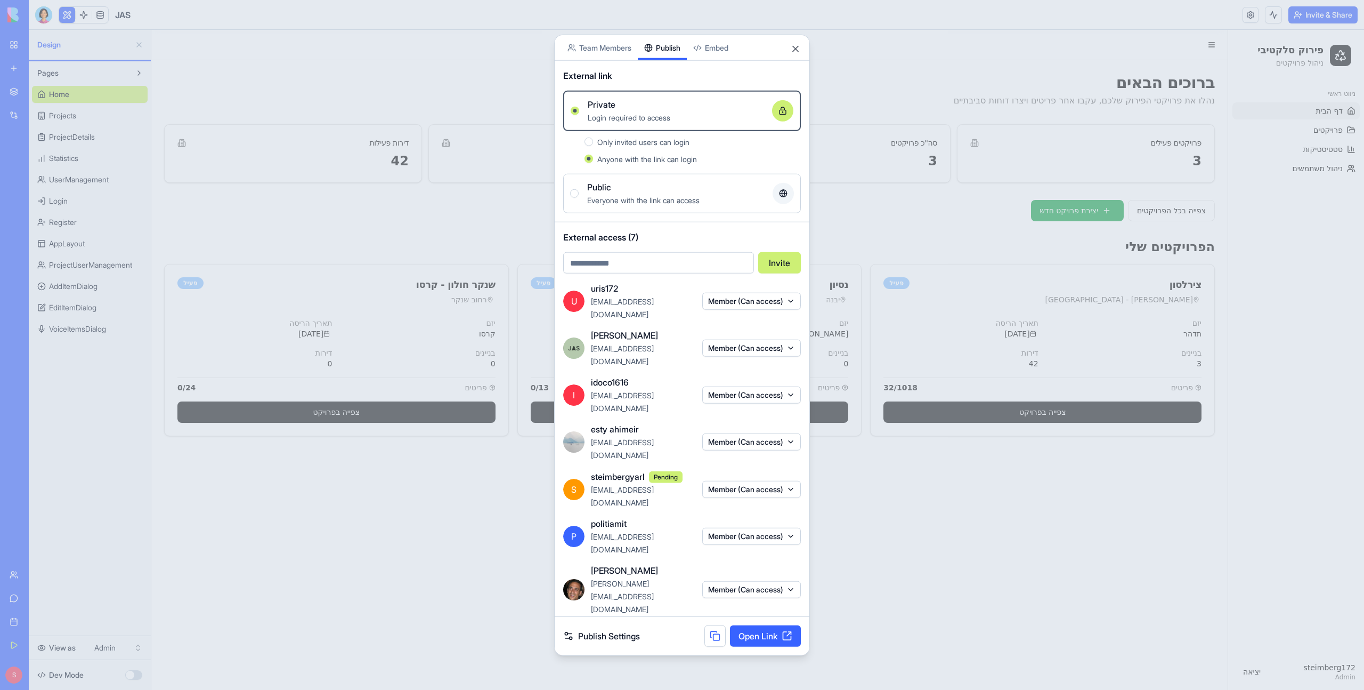
click at [590, 146] on button "Only invited users can login" at bounding box center [589, 141] width 9 height 9
click at [590, 163] on button "Anyone with the link can login" at bounding box center [589, 159] width 9 height 9
click at [720, 384] on button "Member (Can access)" at bounding box center [751, 589] width 99 height 17
click at [720, 384] on div "Remove access" at bounding box center [750, 625] width 80 height 17
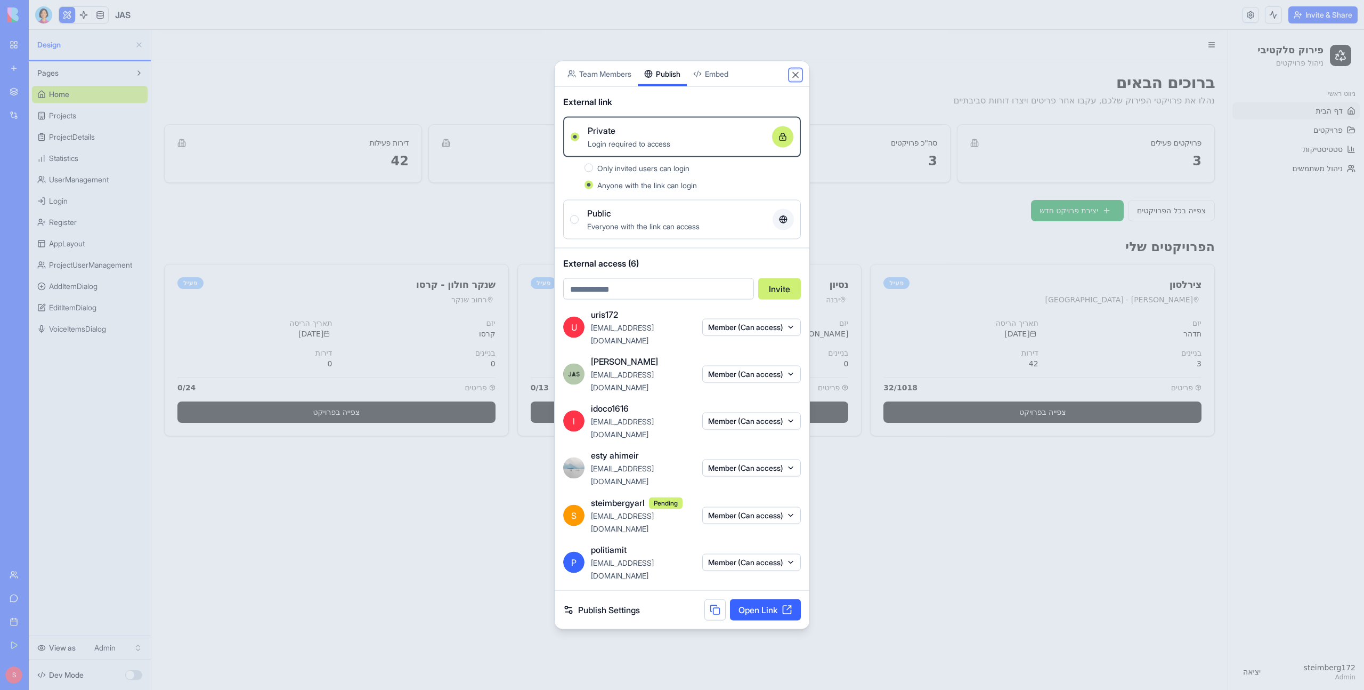
click at [720, 80] on button "Close" at bounding box center [795, 75] width 11 height 11
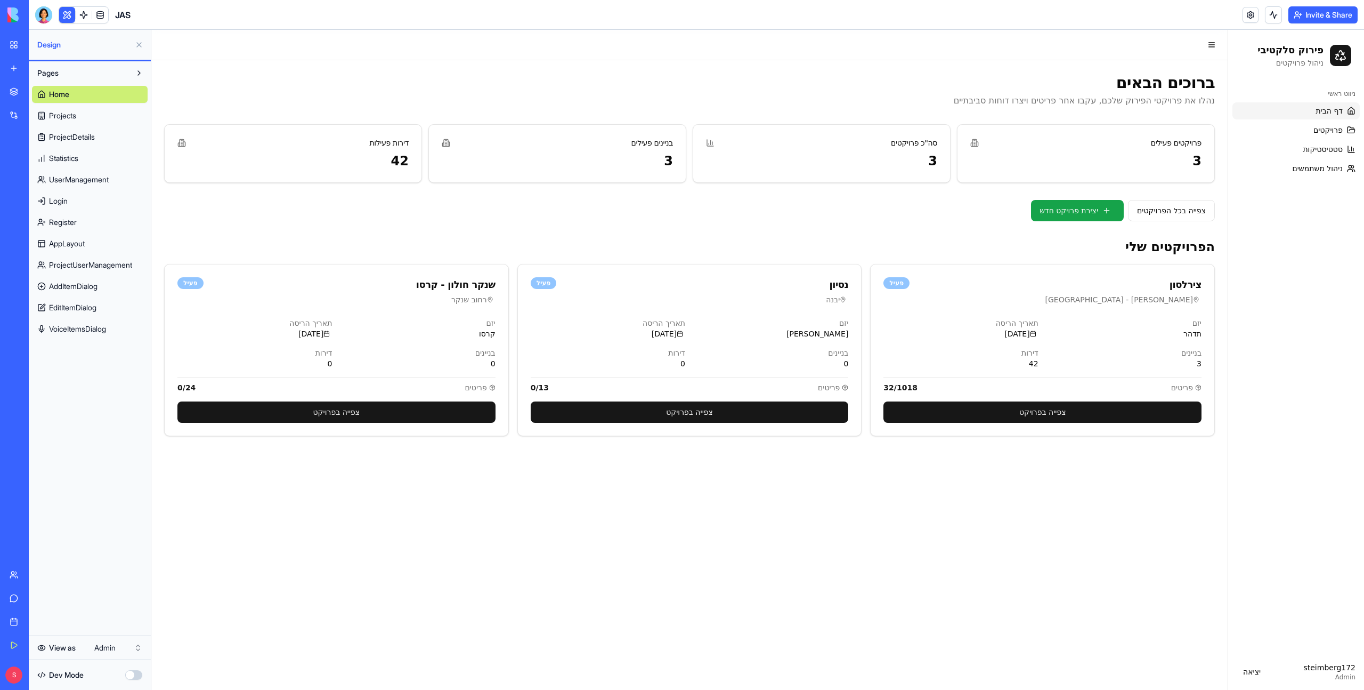
click at [720, 12] on button "Invite & Share" at bounding box center [1322, 14] width 69 height 17
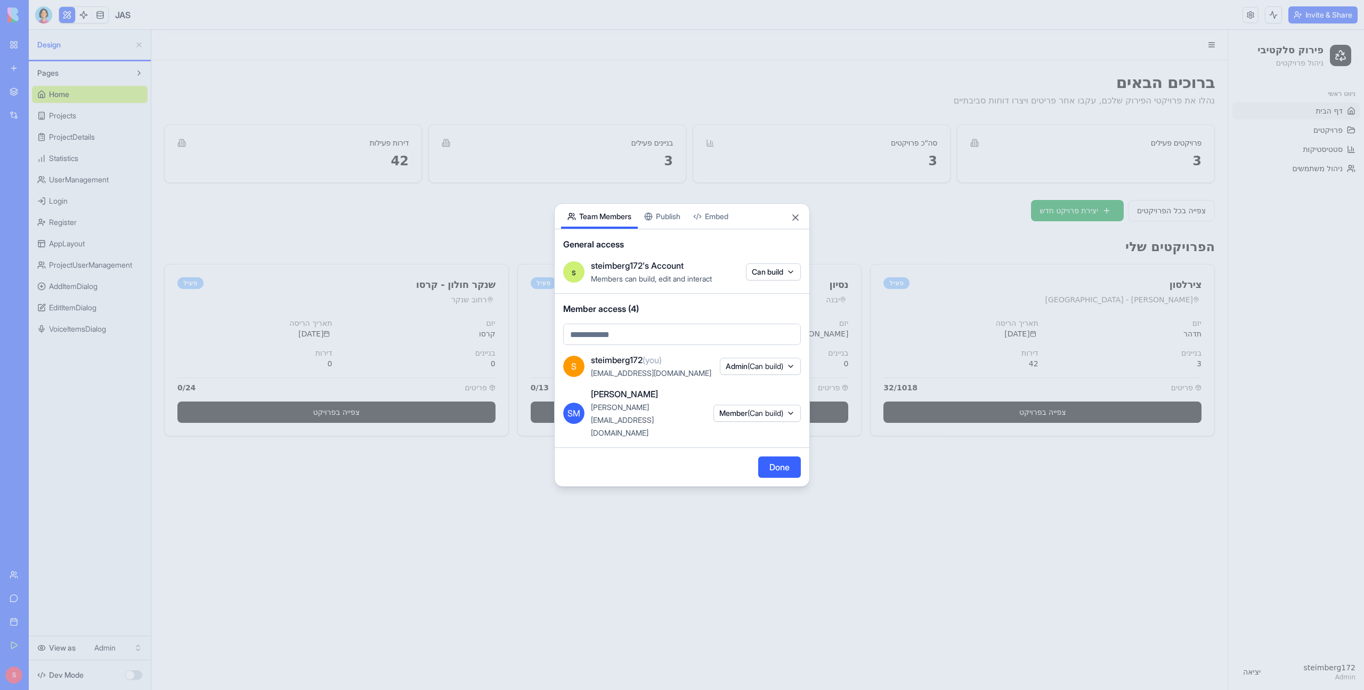
click at [621, 115] on body "My Workspace New app Marketplace Integrations Recent JAS AI Logo Generator TRY …" at bounding box center [682, 345] width 1364 height 690
click at [660, 232] on div "Share App Team Members Publish Embed General access s steimberg172's Account Me…" at bounding box center [682, 344] width 256 height 283
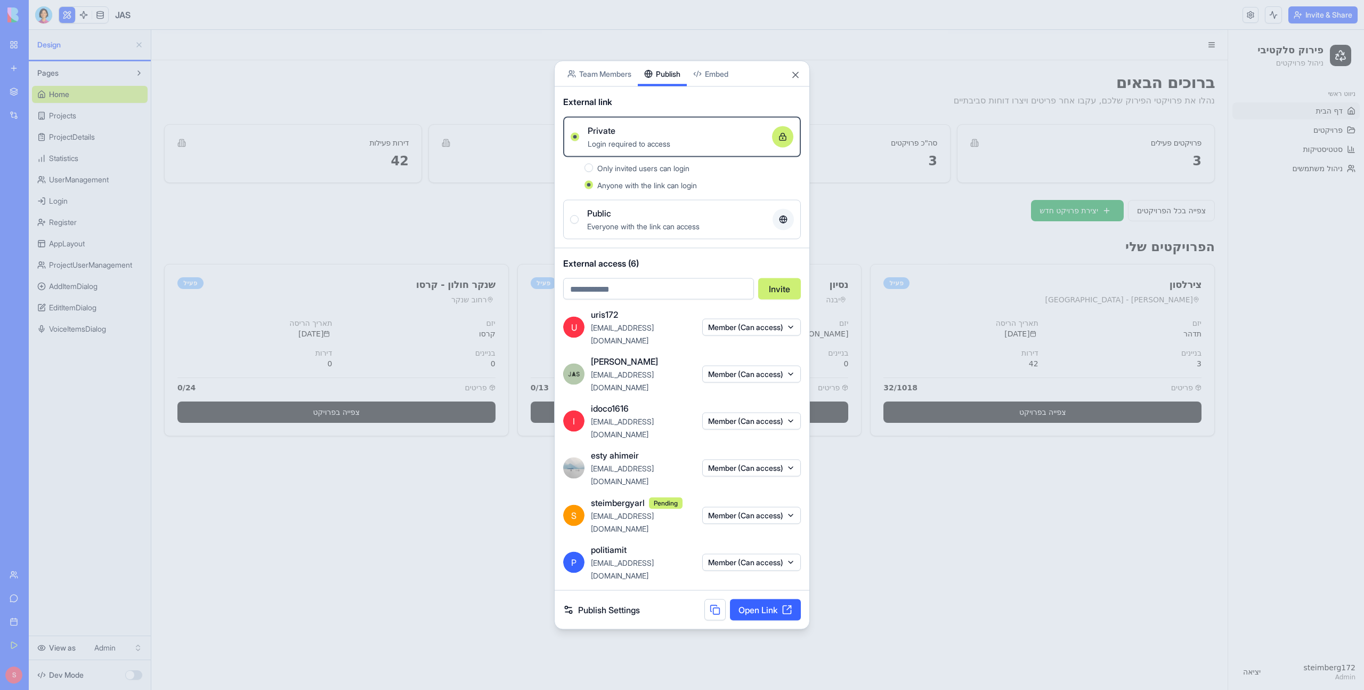
click at [597, 120] on body "My Workspace New app Marketplace Integrations Recent JAS AI Logo Generator TRY …" at bounding box center [682, 345] width 1364 height 690
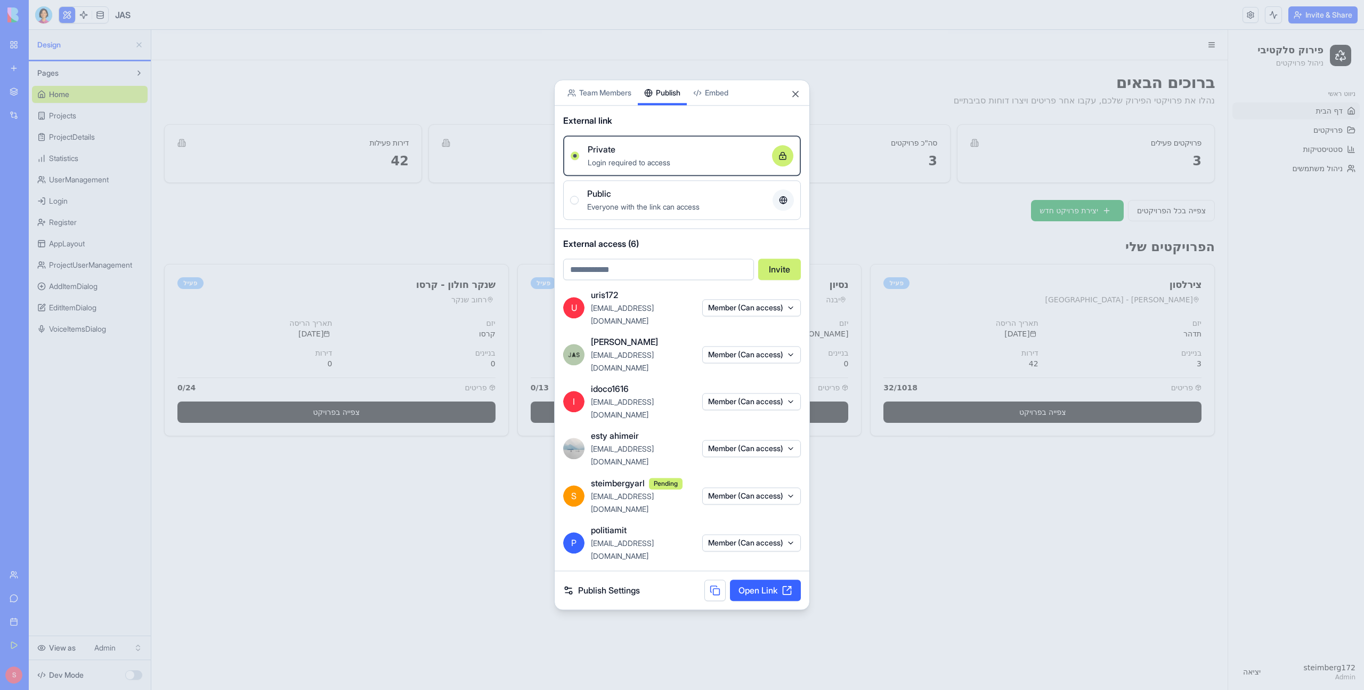
click at [671, 236] on div "Share App Team Members Publish Embed External link Private Login required to ac…" at bounding box center [682, 344] width 256 height 530
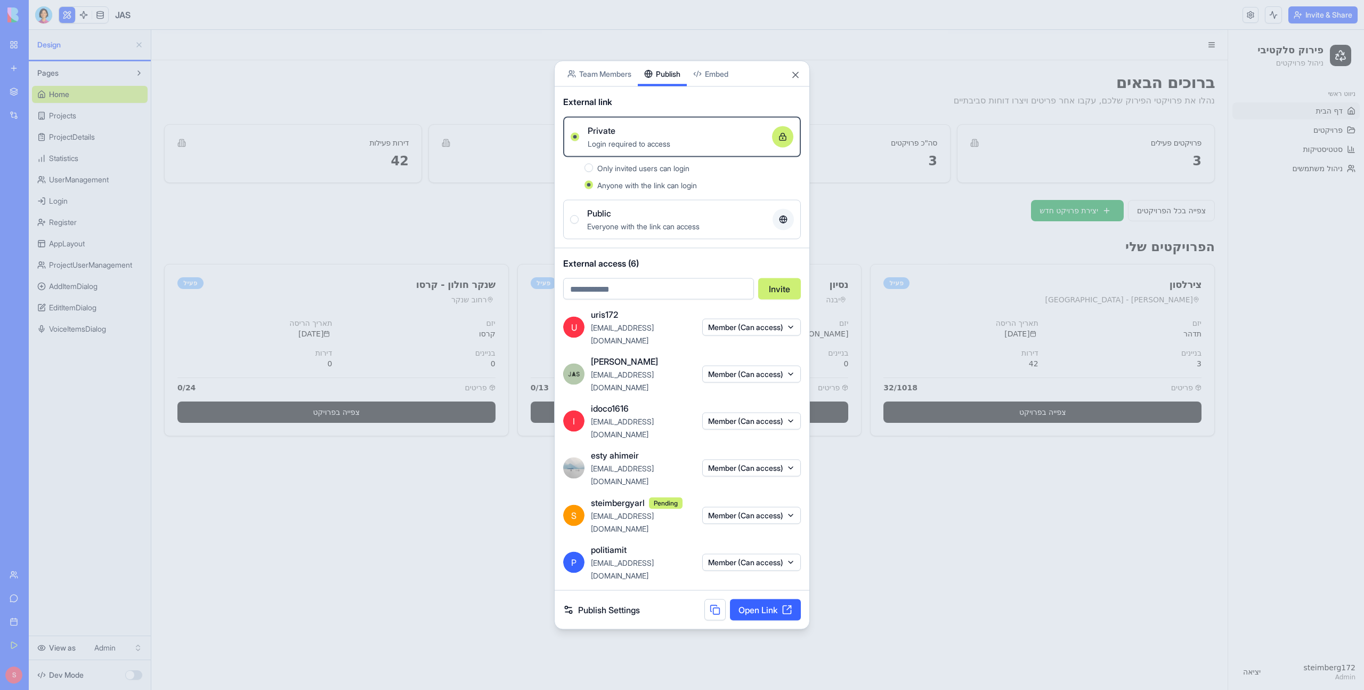
click at [718, 108] on body "My Workspace New app Marketplace Integrations Recent JAS AI Logo Generator TRY …" at bounding box center [682, 345] width 1364 height 690
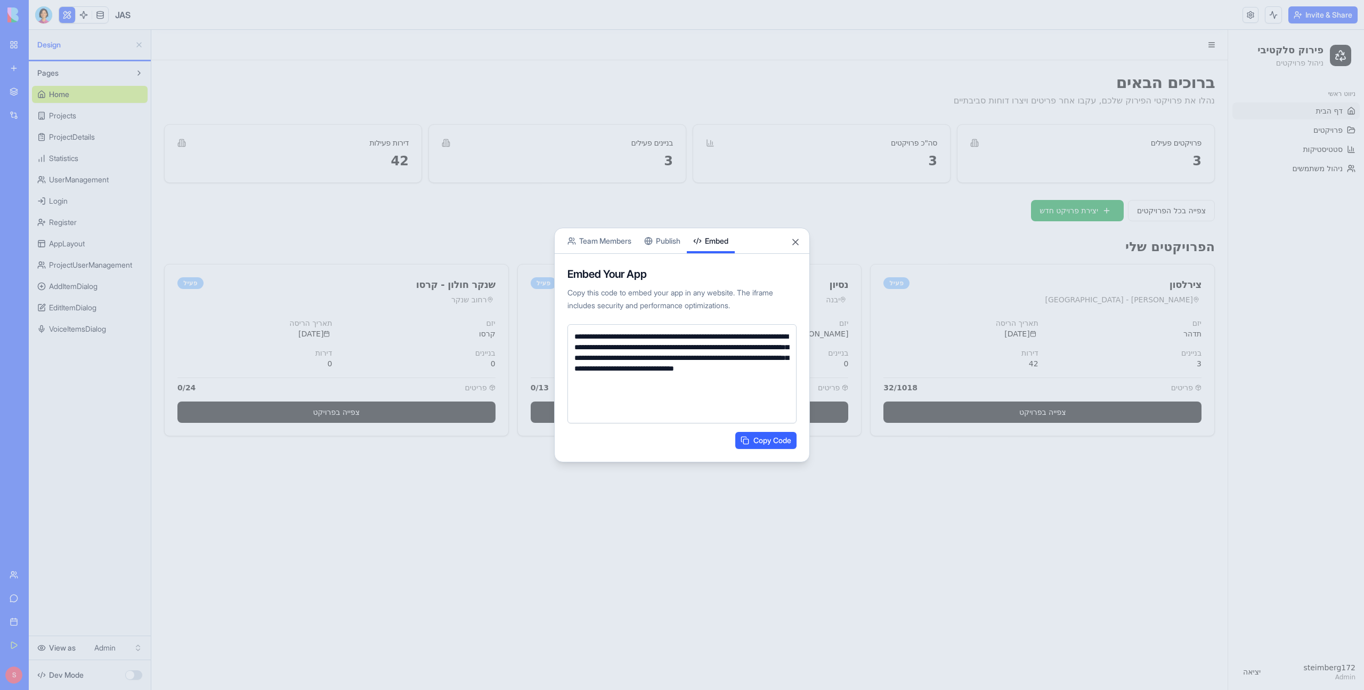
click at [660, 241] on div "**********" at bounding box center [682, 345] width 256 height 234
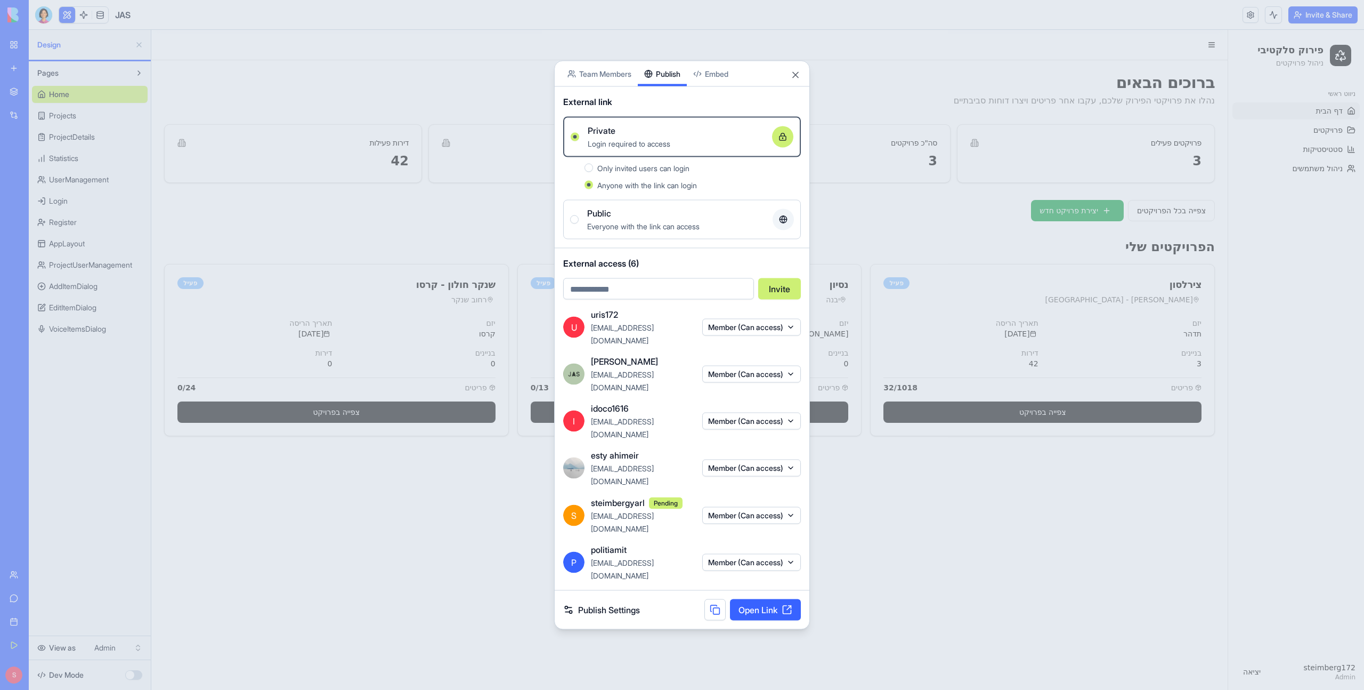
click at [606, 107] on body "My Workspace New app Marketplace Integrations Recent JAS AI Logo Generator TRY …" at bounding box center [682, 345] width 1364 height 690
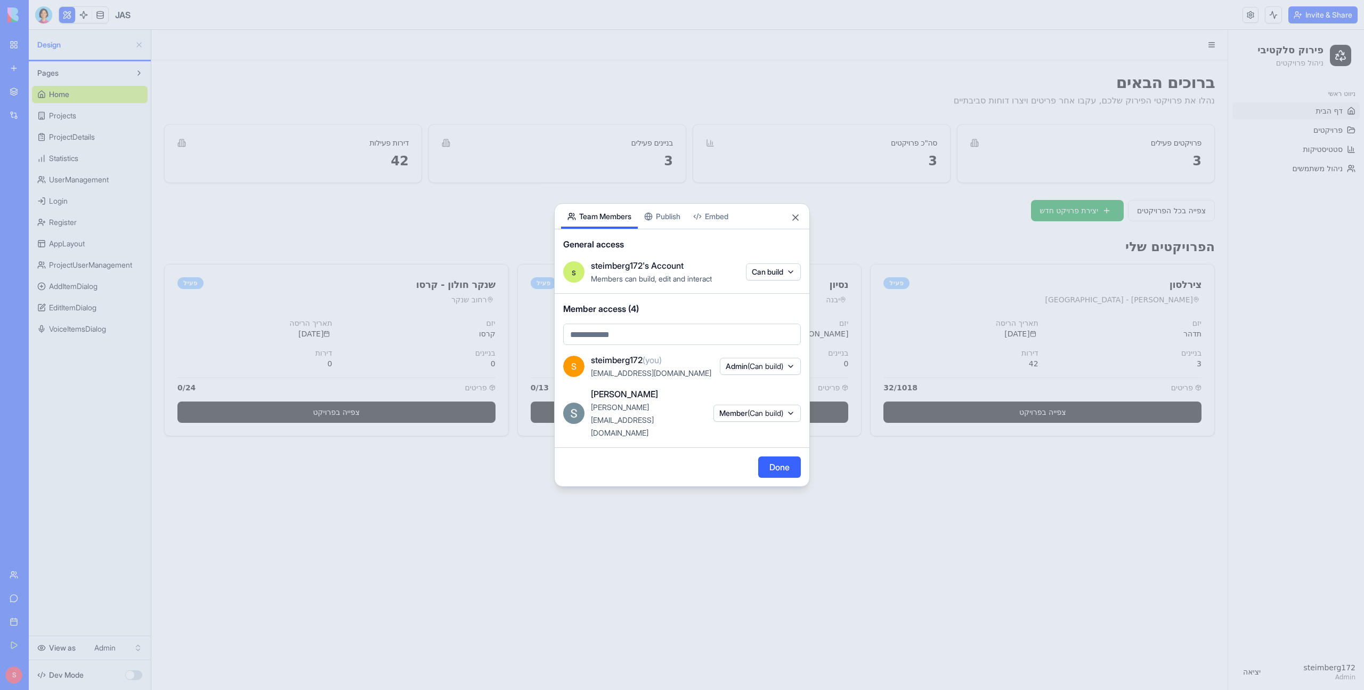
click at [653, 233] on div "Share App Team Members Publish Embed General access s steimberg172's Account Me…" at bounding box center [682, 344] width 256 height 283
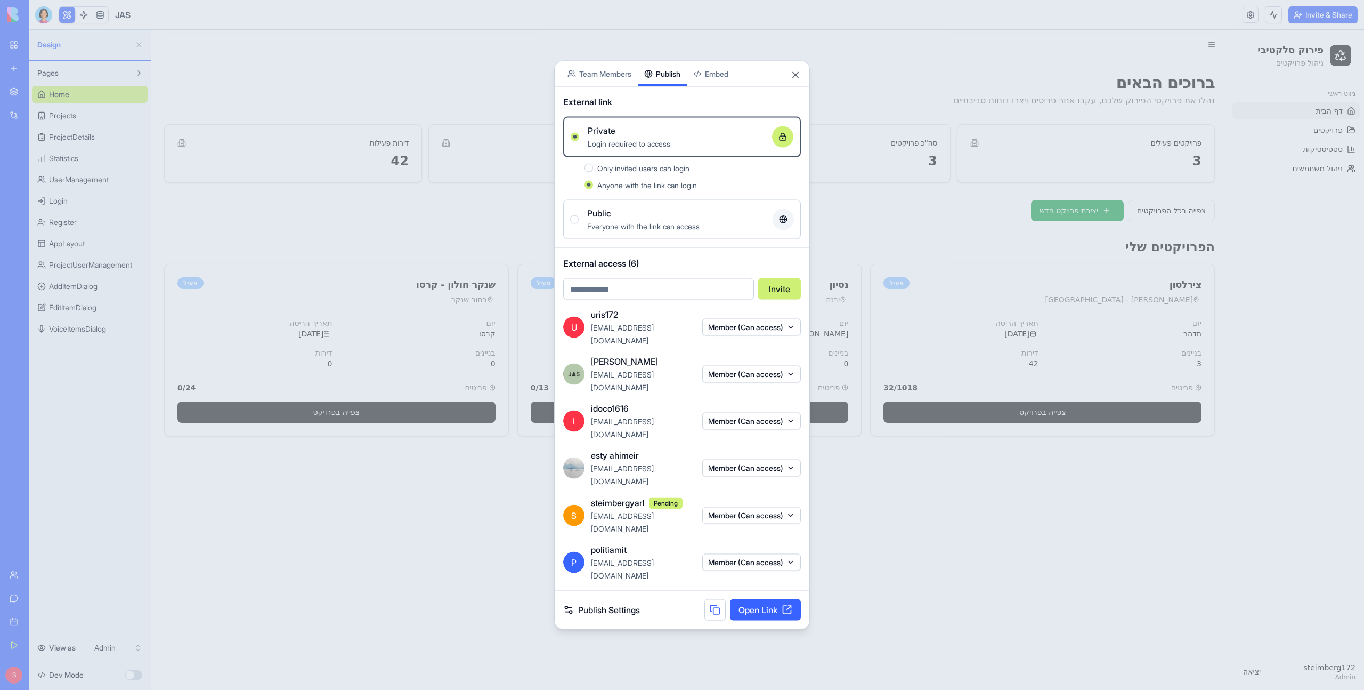
click at [602, 113] on body "My Workspace New app Marketplace Integrations Recent JAS AI Logo Generator TRY …" at bounding box center [682, 345] width 1364 height 690
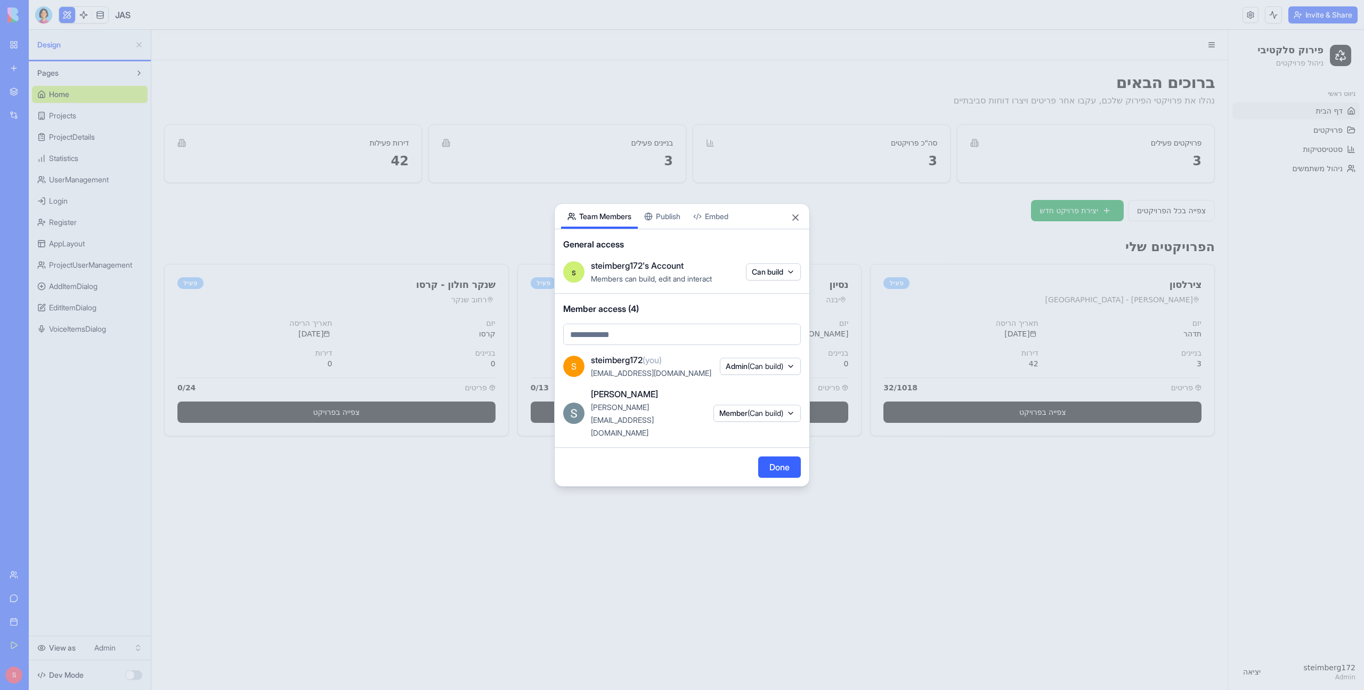
click at [720, 384] on button "Member (Can build)" at bounding box center [757, 412] width 87 height 17
click at [720, 384] on div "Remove access" at bounding box center [754, 529] width 80 height 17
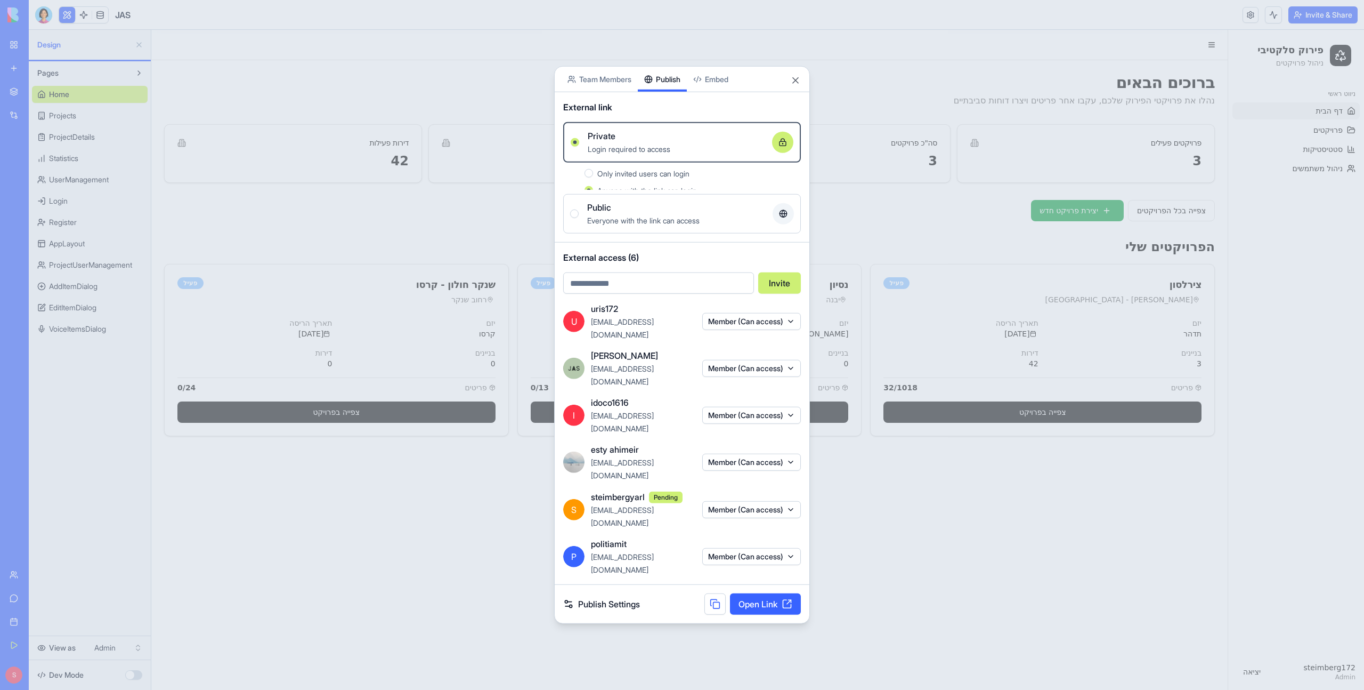
click at [674, 249] on div "Share App Team Members Publish Embed External link Private Login required to ac…" at bounding box center [682, 344] width 256 height 557
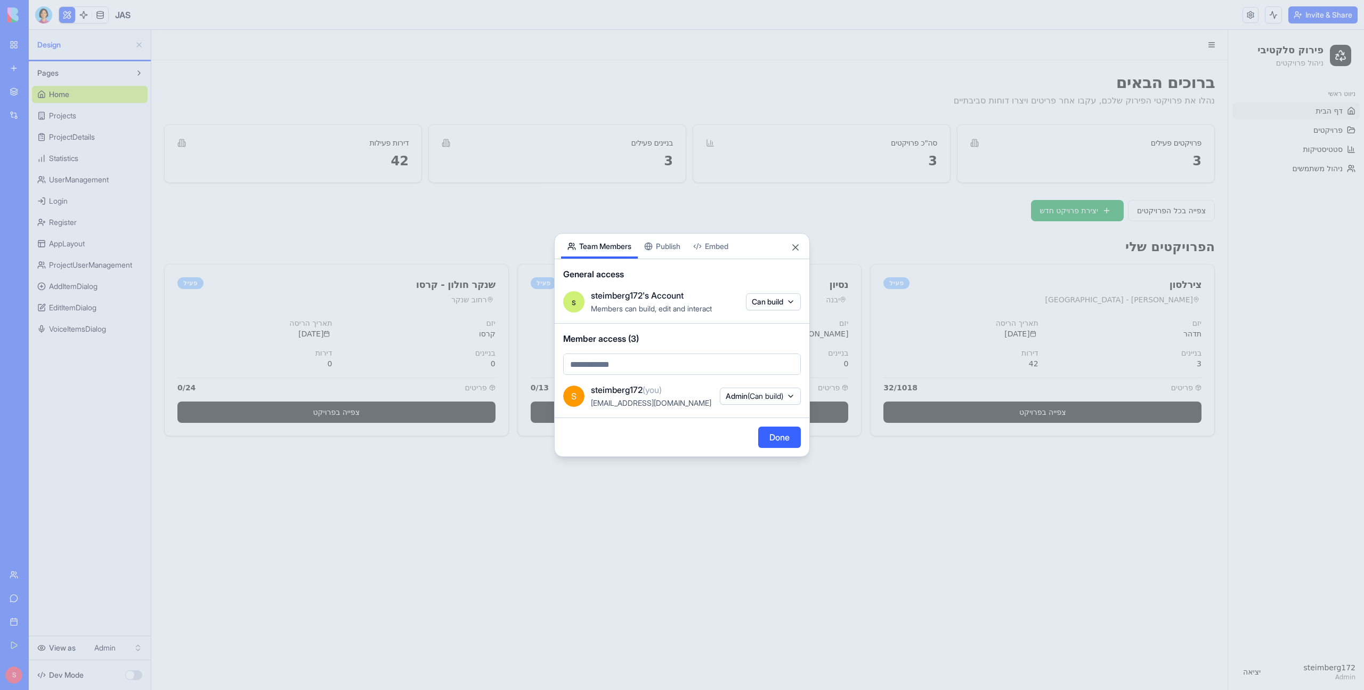
click at [606, 117] on body "My Workspace New app Marketplace Integrations Recent JAS AI Logo Generator TRY …" at bounding box center [682, 345] width 1364 height 690
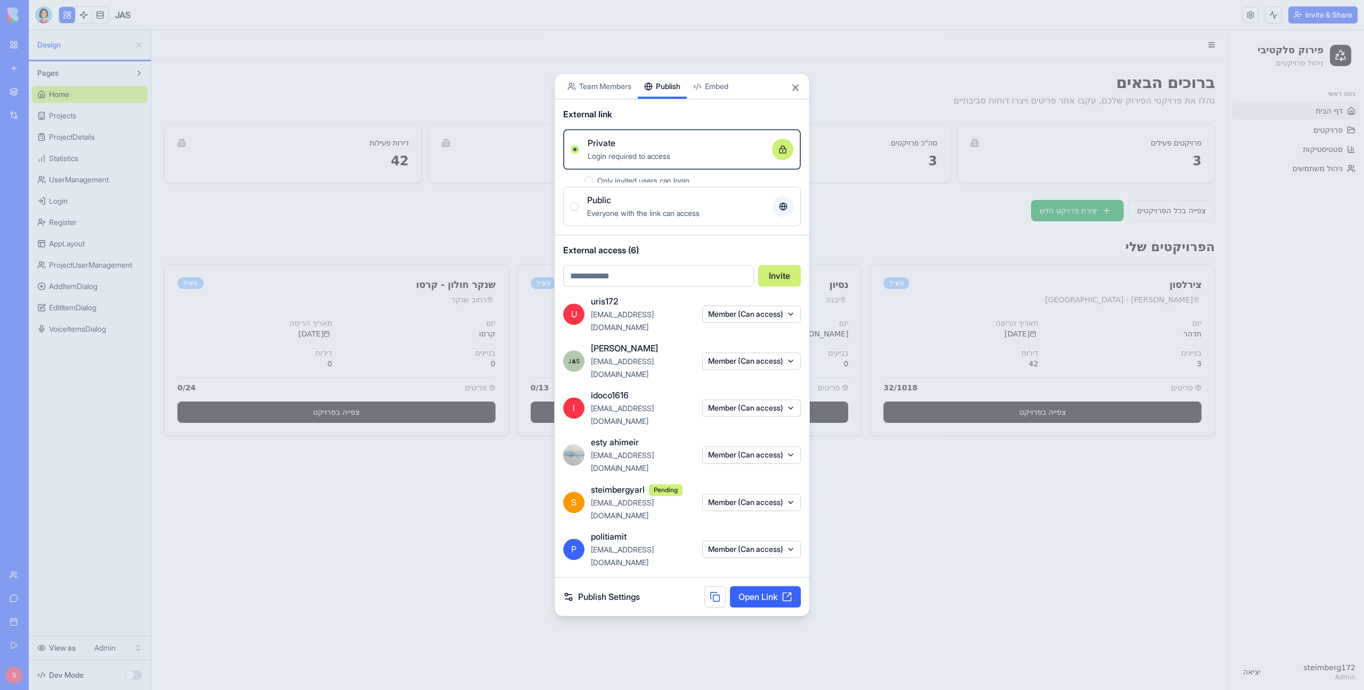
click at [661, 244] on div "Share App Team Members Publish Embed External link Private Login required to ac…" at bounding box center [682, 344] width 256 height 543
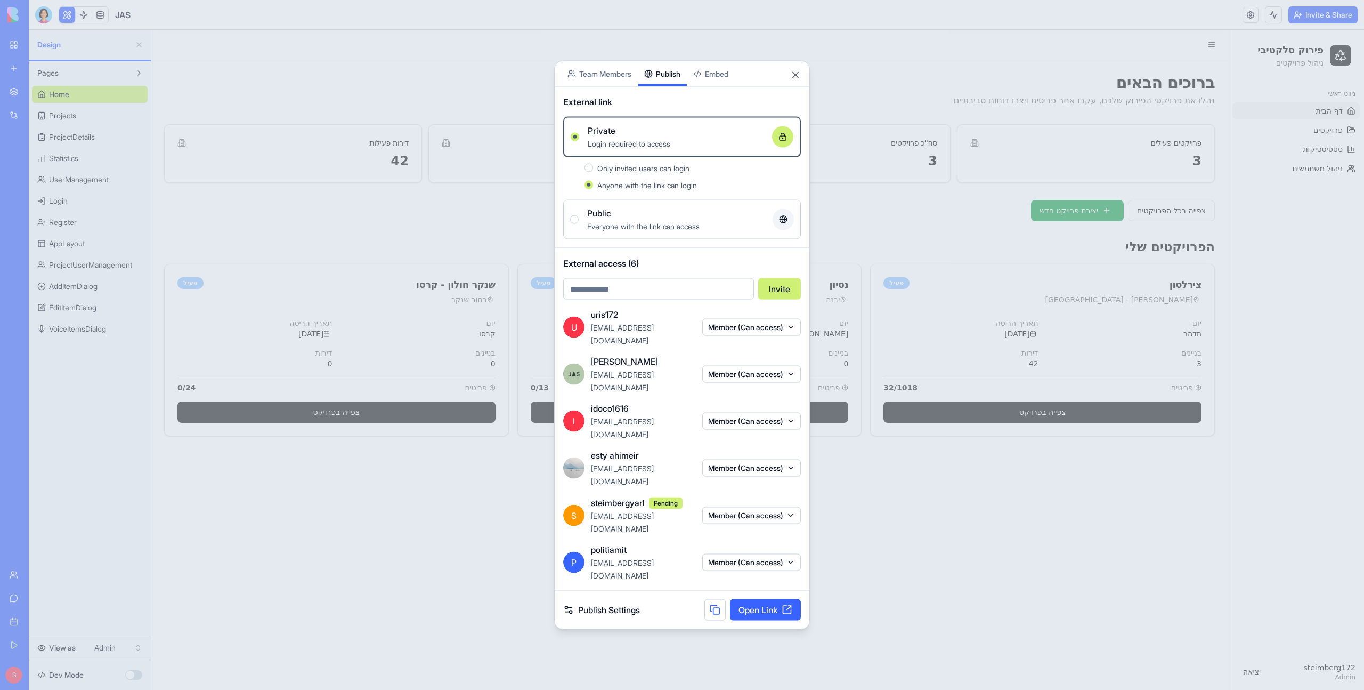
click at [720, 336] on button "Member (Can access)" at bounding box center [751, 327] width 99 height 17
click at [720, 359] on div at bounding box center [682, 345] width 1364 height 690
click at [720, 383] on button "Member (Can access)" at bounding box center [751, 374] width 99 height 17
click at [720, 384] on div at bounding box center [682, 345] width 1364 height 690
click at [605, 111] on body "My Workspace New app Marketplace Integrations Recent JAS AI Logo Generator TRY …" at bounding box center [682, 345] width 1364 height 690
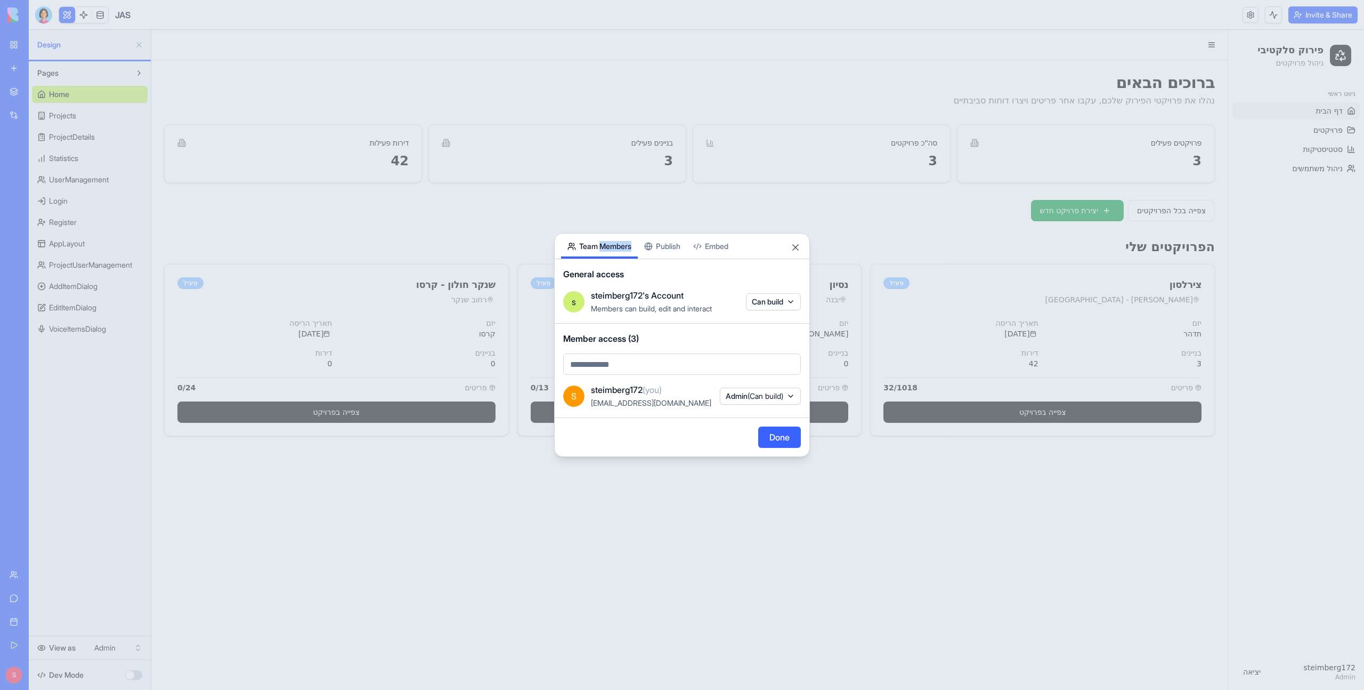
click at [667, 247] on div "Share App Team Members Publish Embed General access s steimberg172's Account Me…" at bounding box center [682, 345] width 256 height 224
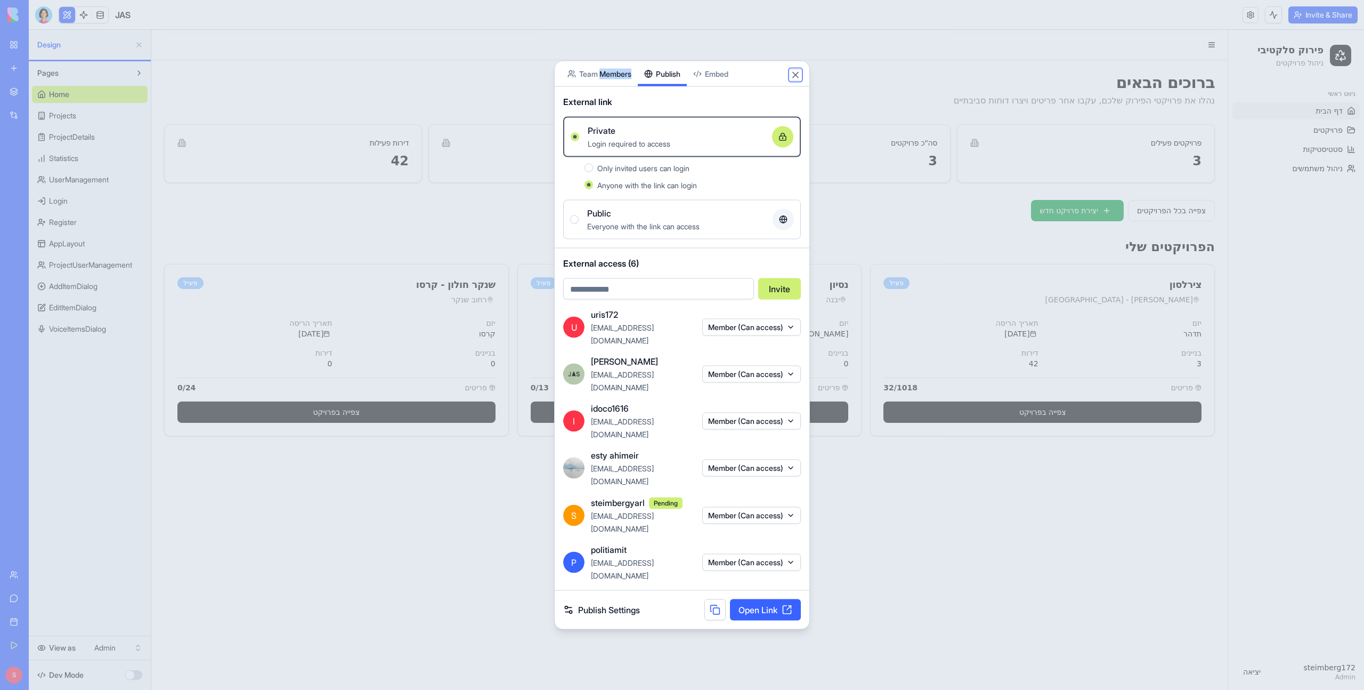
click at [720, 80] on button "Close" at bounding box center [795, 75] width 11 height 11
